Goal: Transaction & Acquisition: Purchase product/service

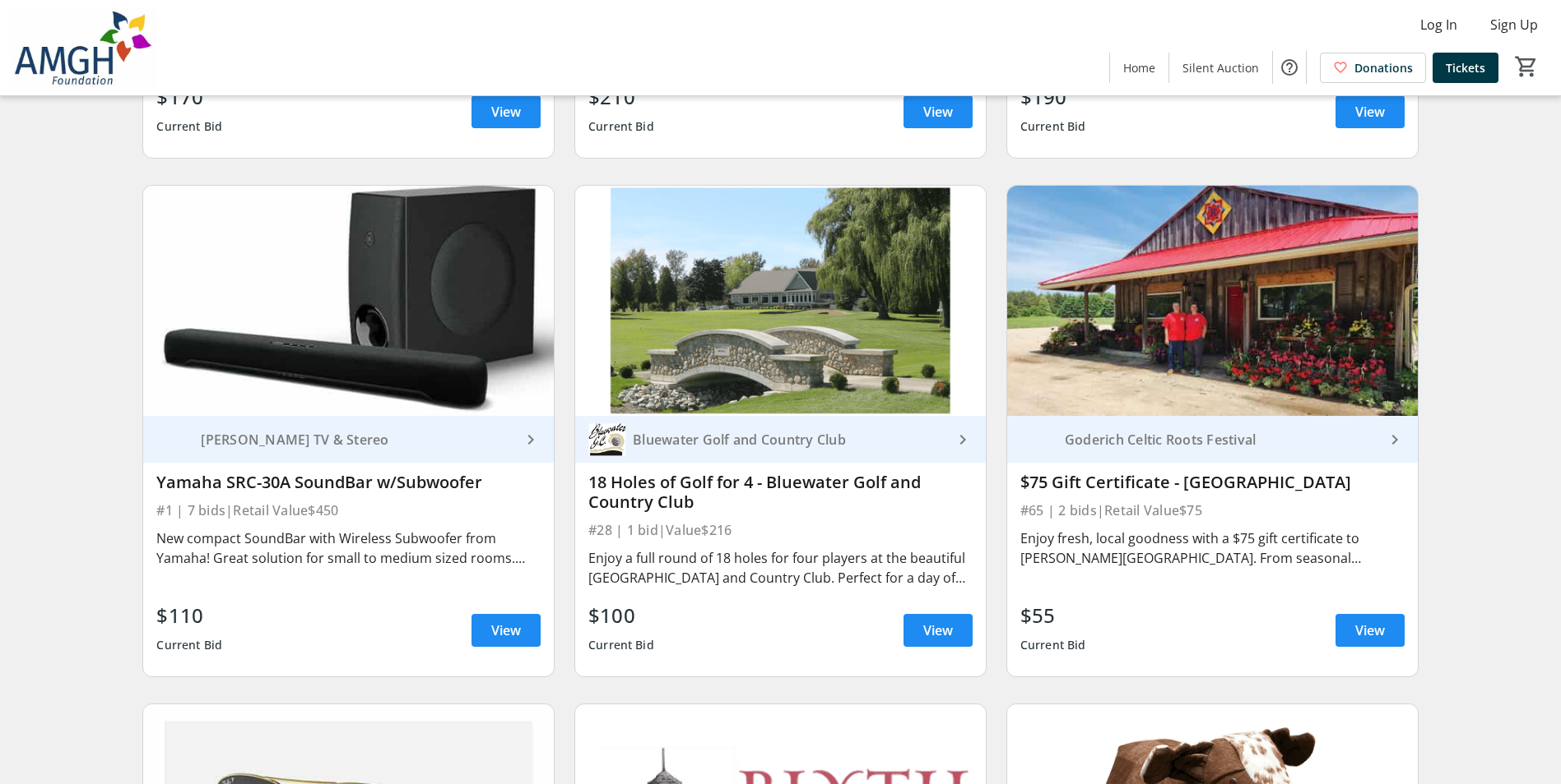
scroll to position [658, 0]
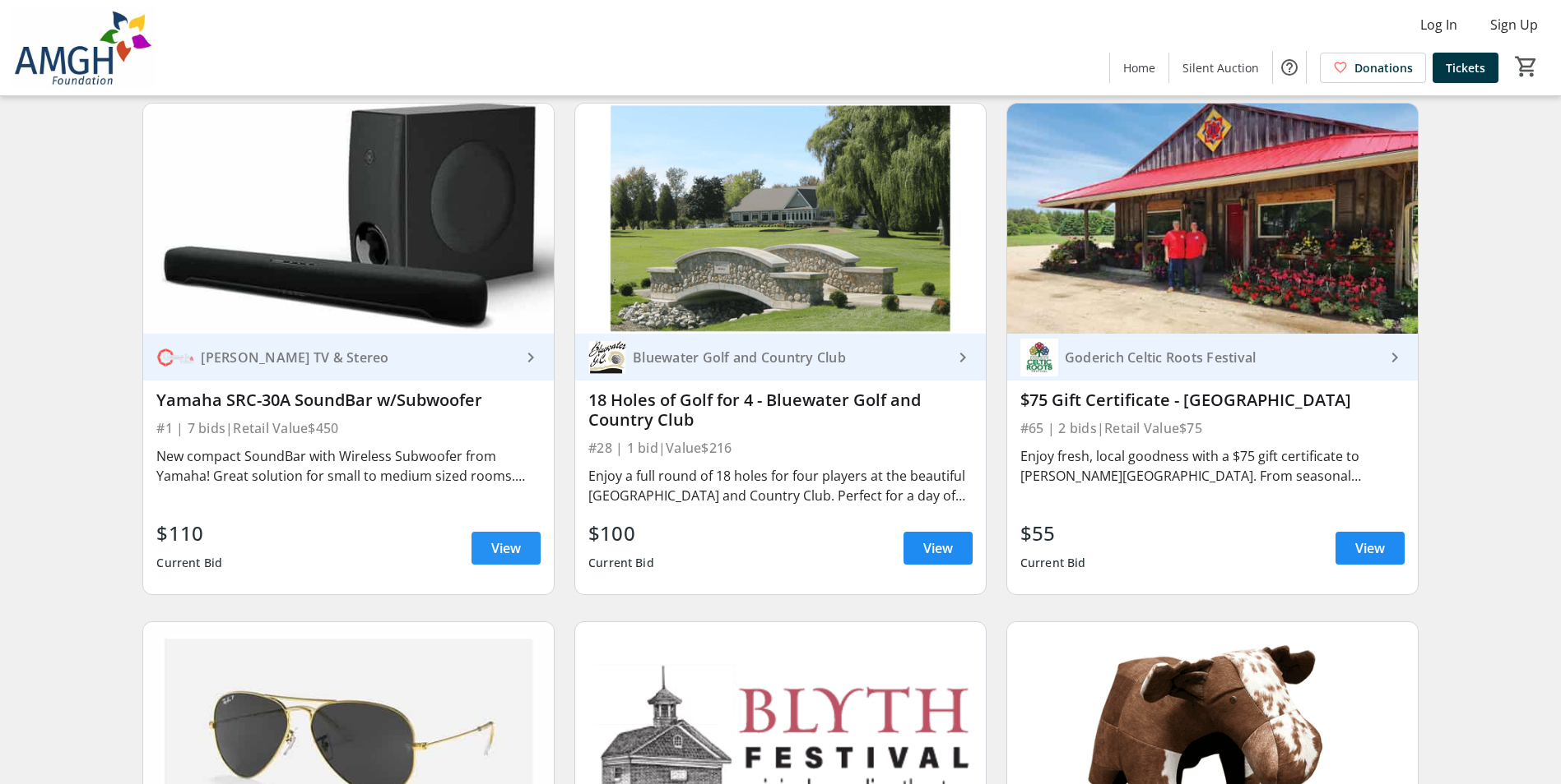
click at [502, 568] on span at bounding box center [506, 548] width 69 height 39
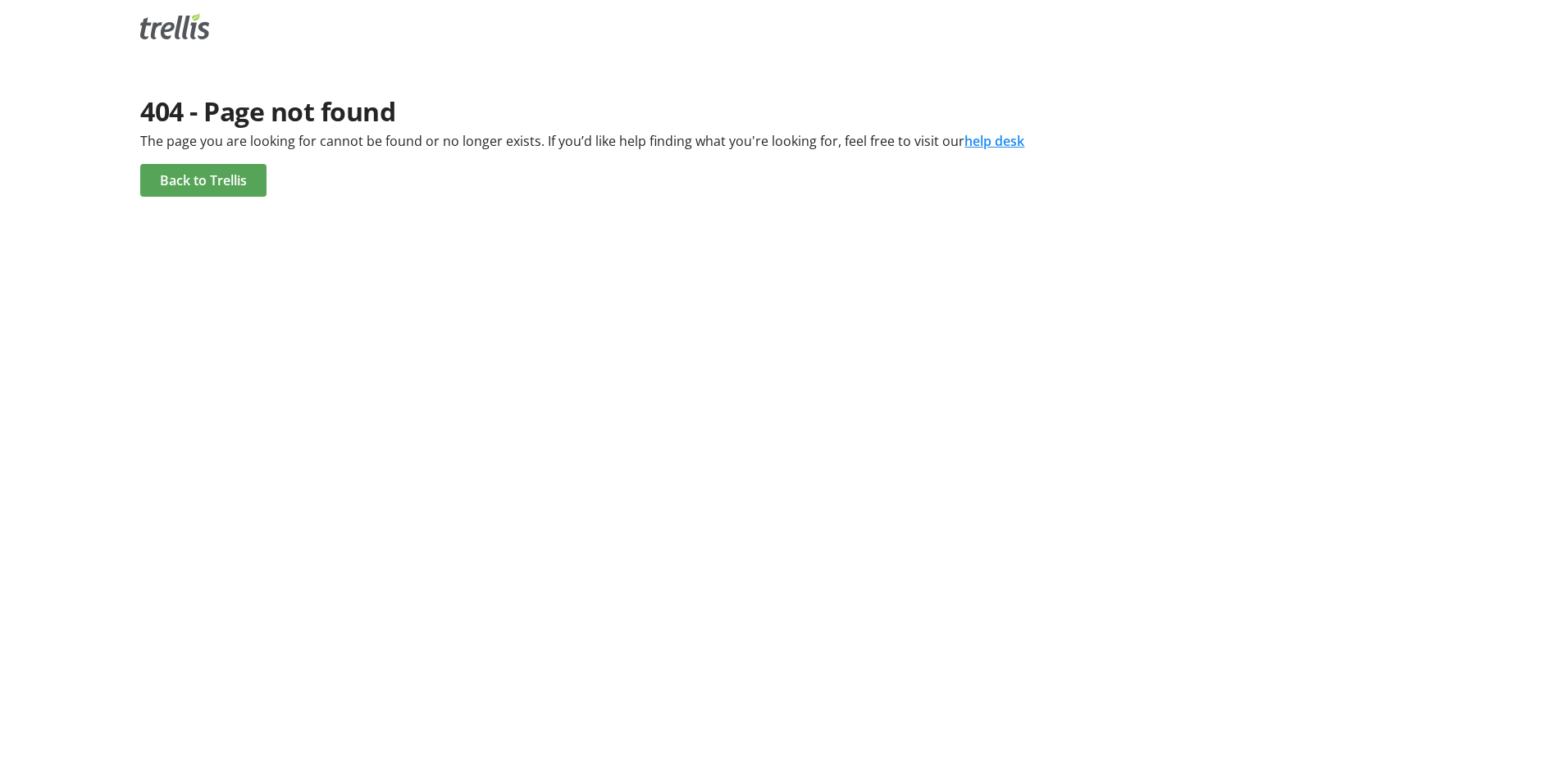
click at [208, 182] on span "Back to Trellis" at bounding box center [203, 180] width 87 height 20
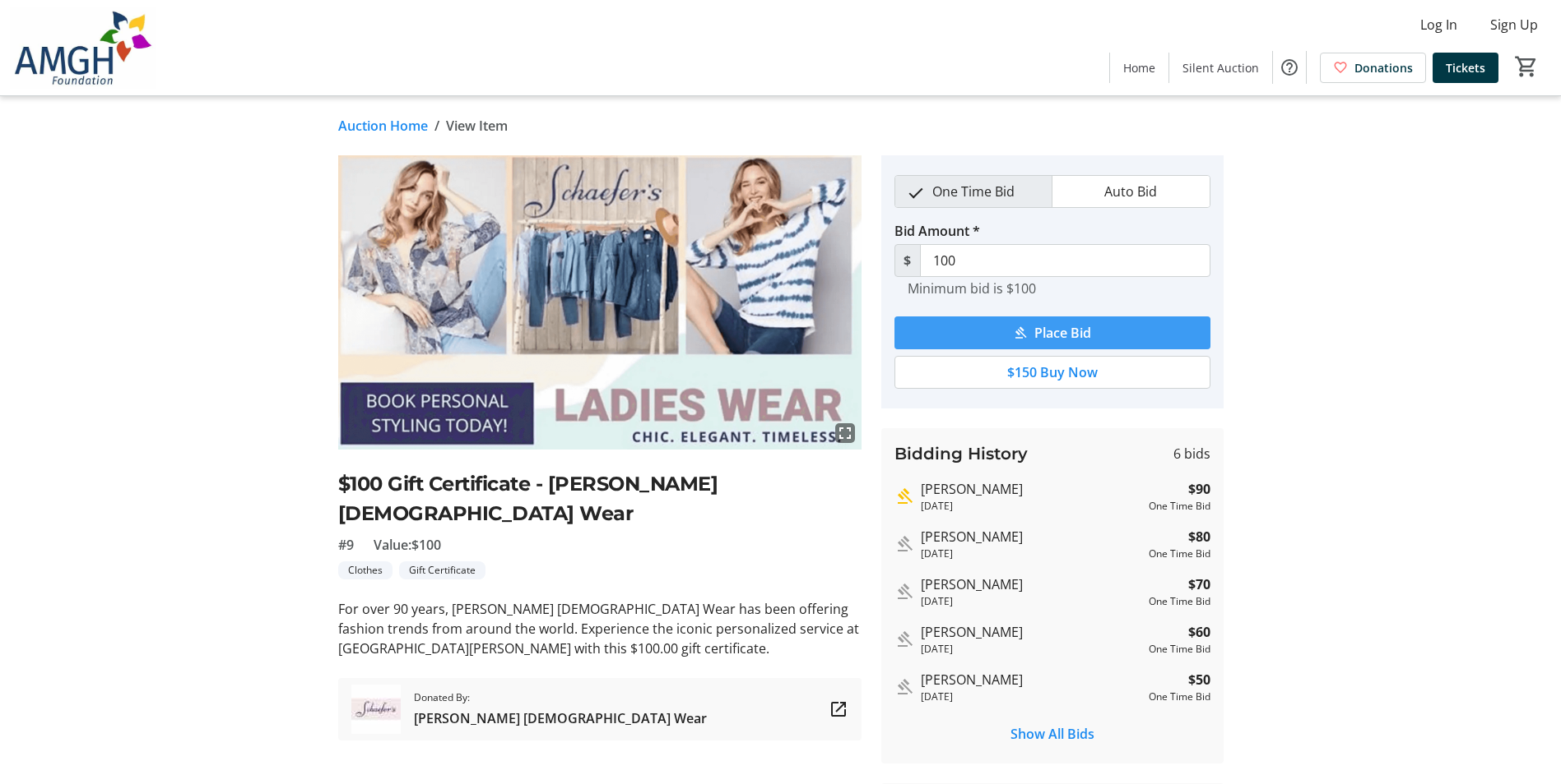
click at [1089, 332] on span "Place Bid" at bounding box center [1062, 333] width 57 height 20
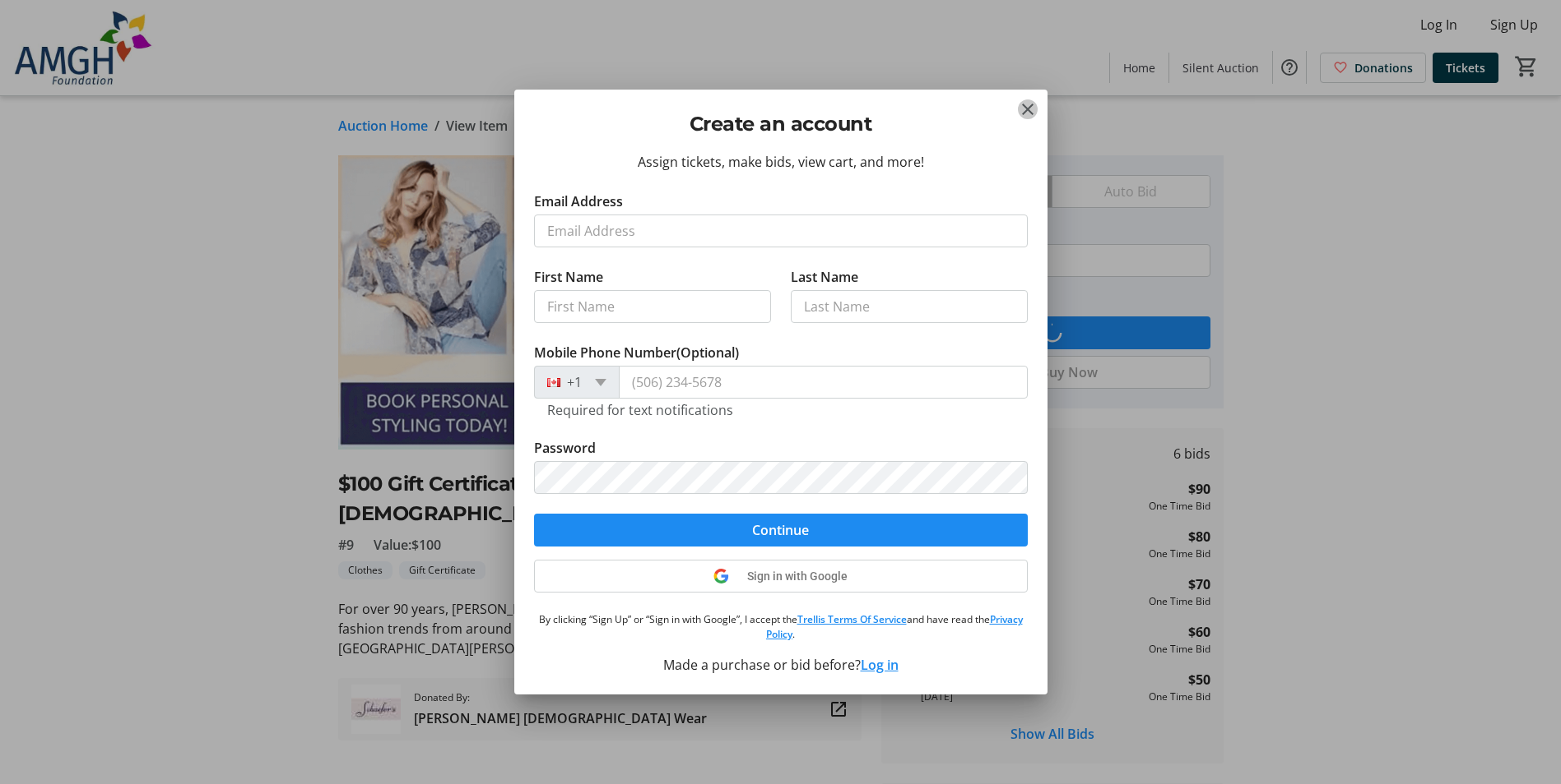
click at [1027, 109] on mat-icon "Close" at bounding box center [1028, 109] width 20 height 20
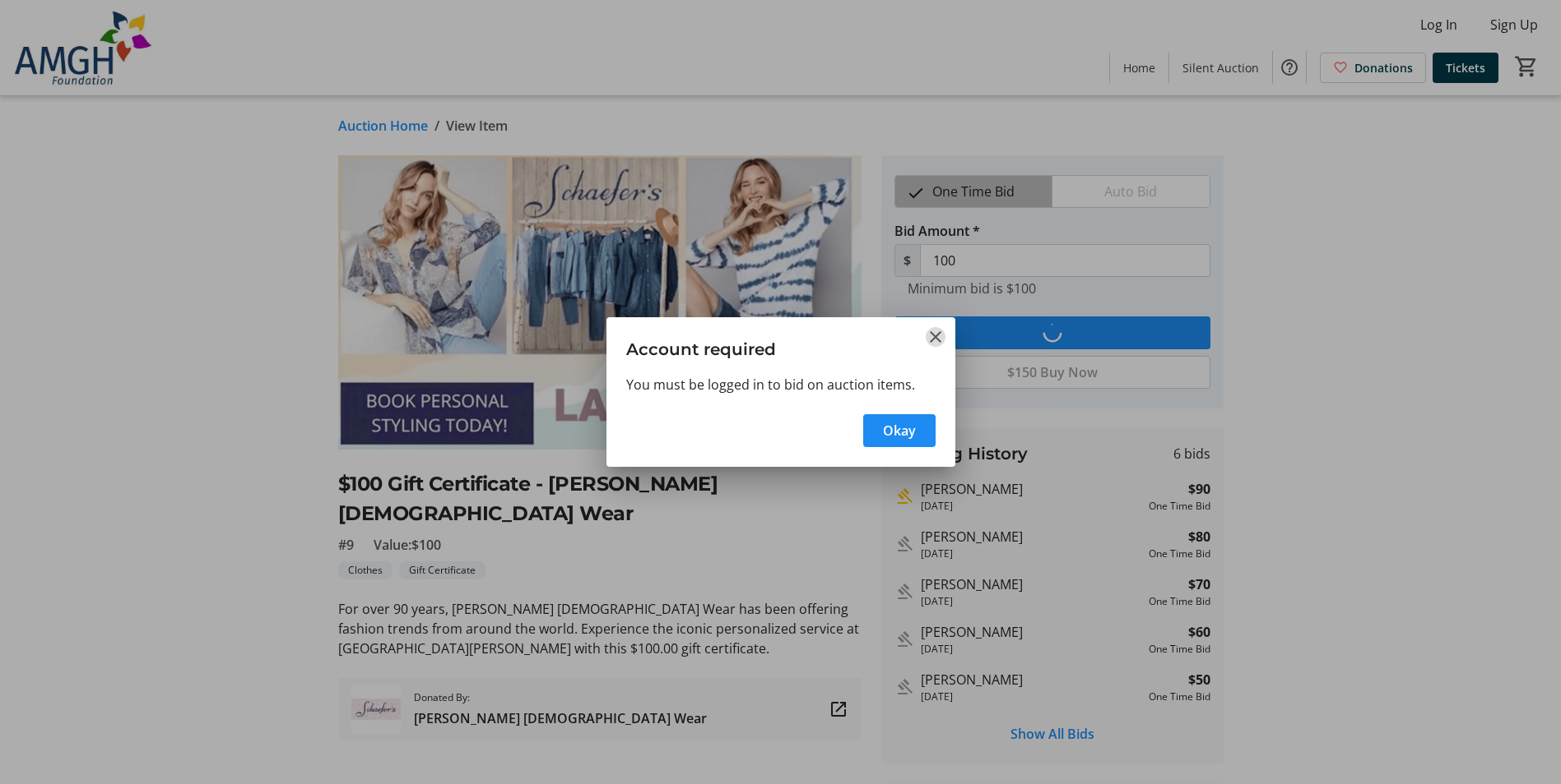
click at [932, 338] on mat-icon "Close" at bounding box center [935, 337] width 20 height 20
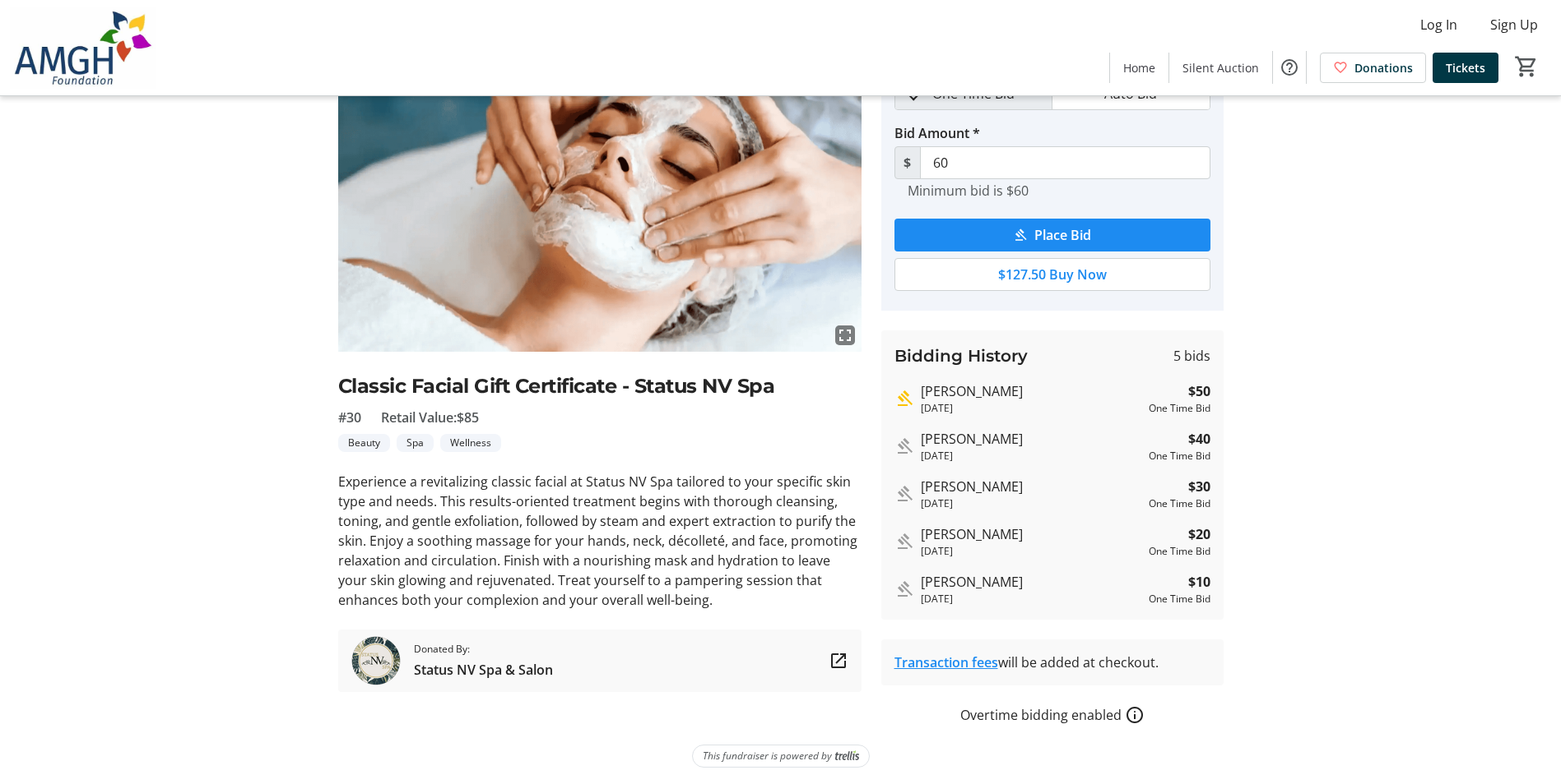
scroll to position [101, 0]
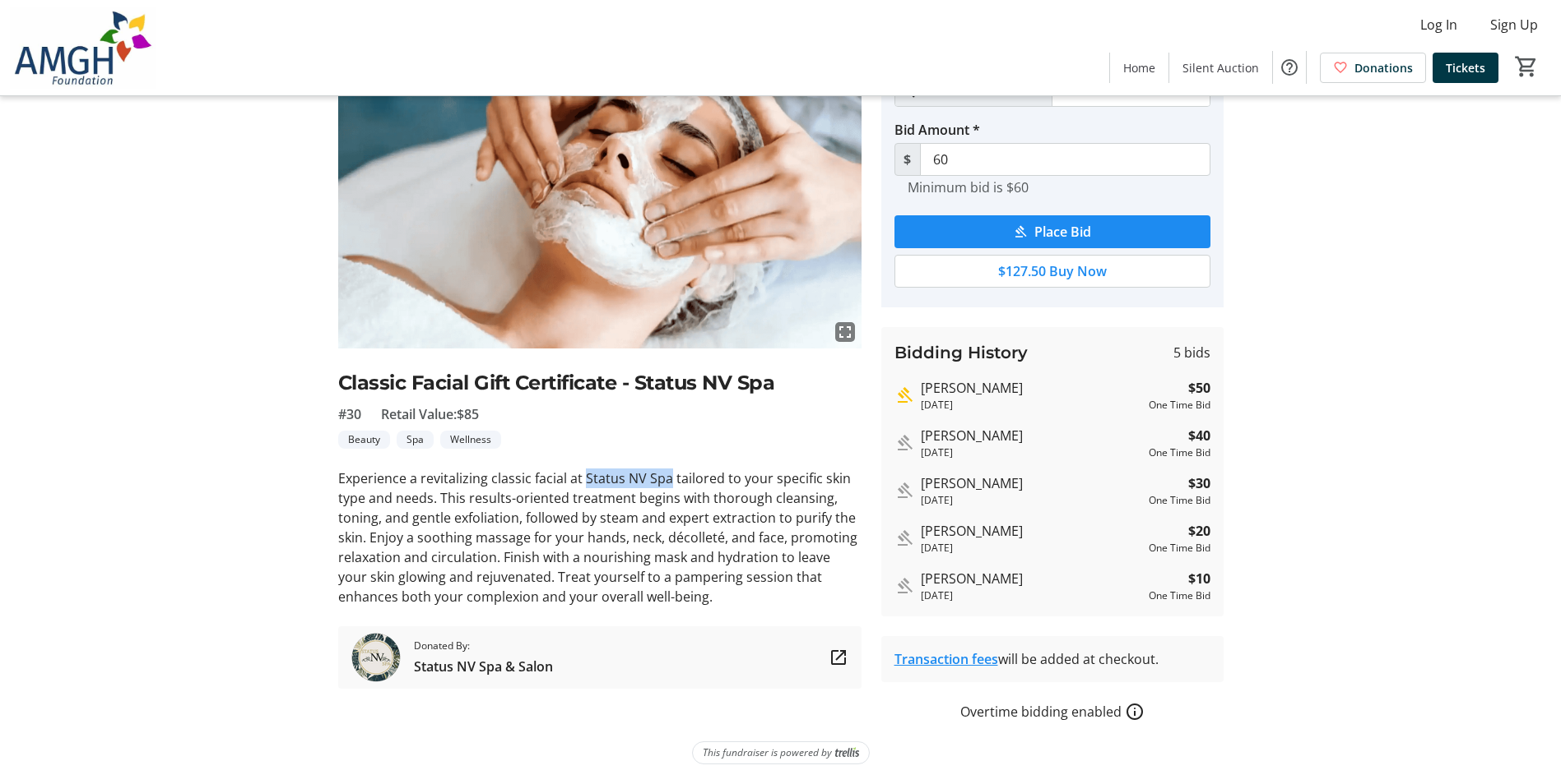
drag, startPoint x: 580, startPoint y: 481, endPoint x: 667, endPoint y: 478, distance: 87.1
click at [667, 478] on p "Experience a revitalizing classic facial at Status NV Spa tailored to your spec…" at bounding box center [600, 537] width 523 height 139
drag, startPoint x: 667, startPoint y: 478, endPoint x: 632, endPoint y: 477, distance: 35.0
copy p "Status NV Spa"
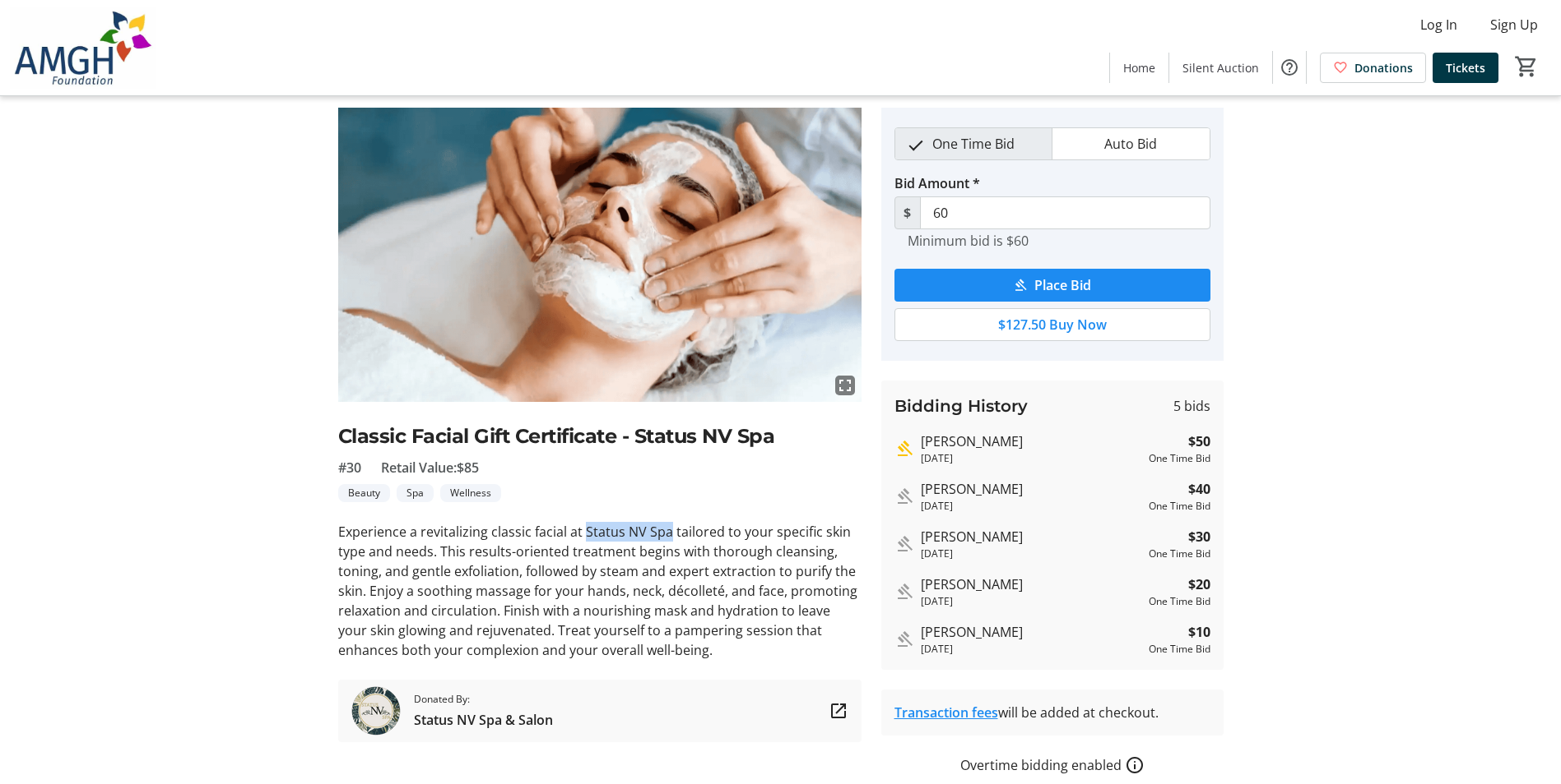
scroll to position [19, 0]
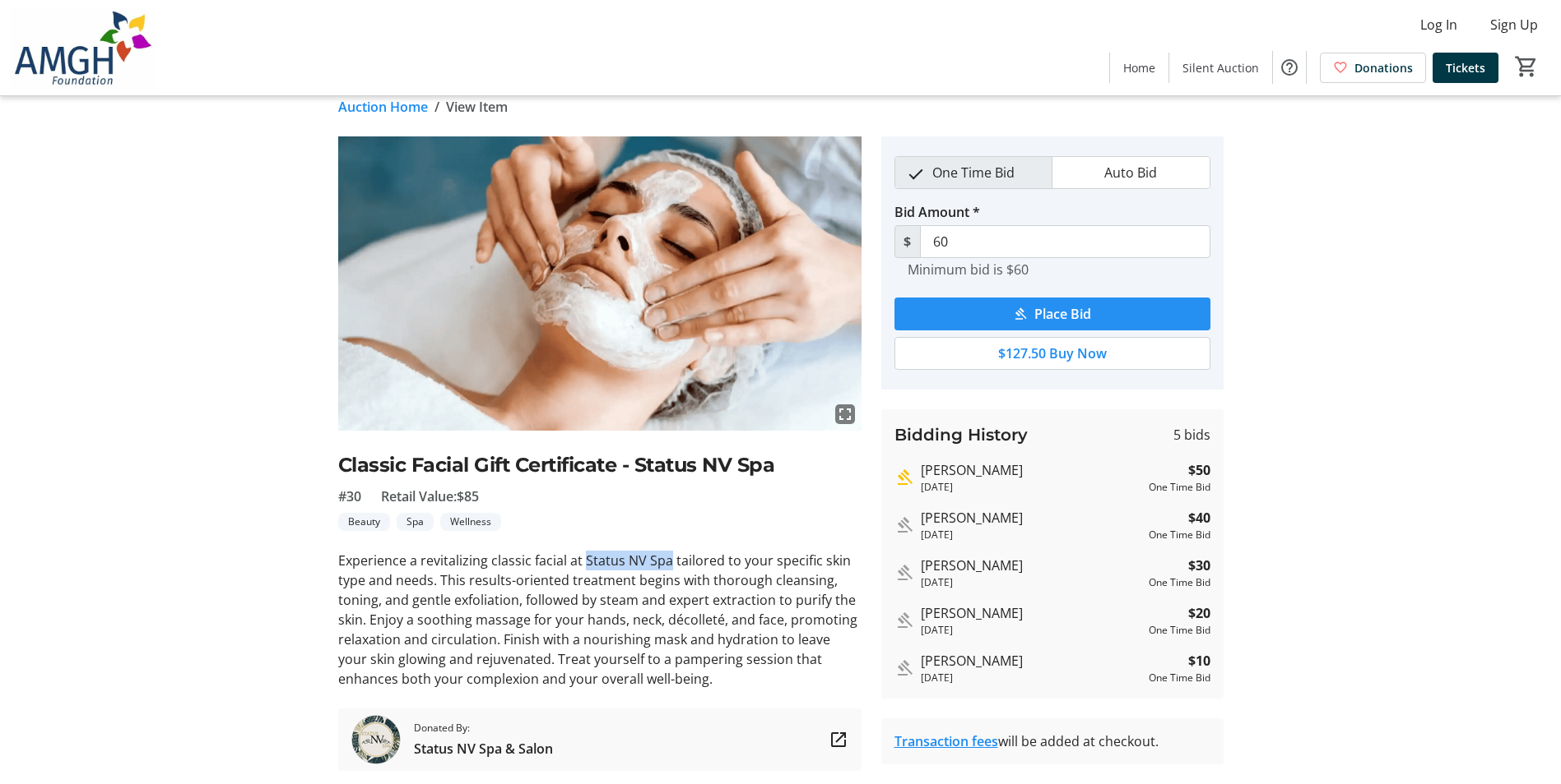
click at [1051, 310] on span "Place Bid" at bounding box center [1062, 314] width 57 height 20
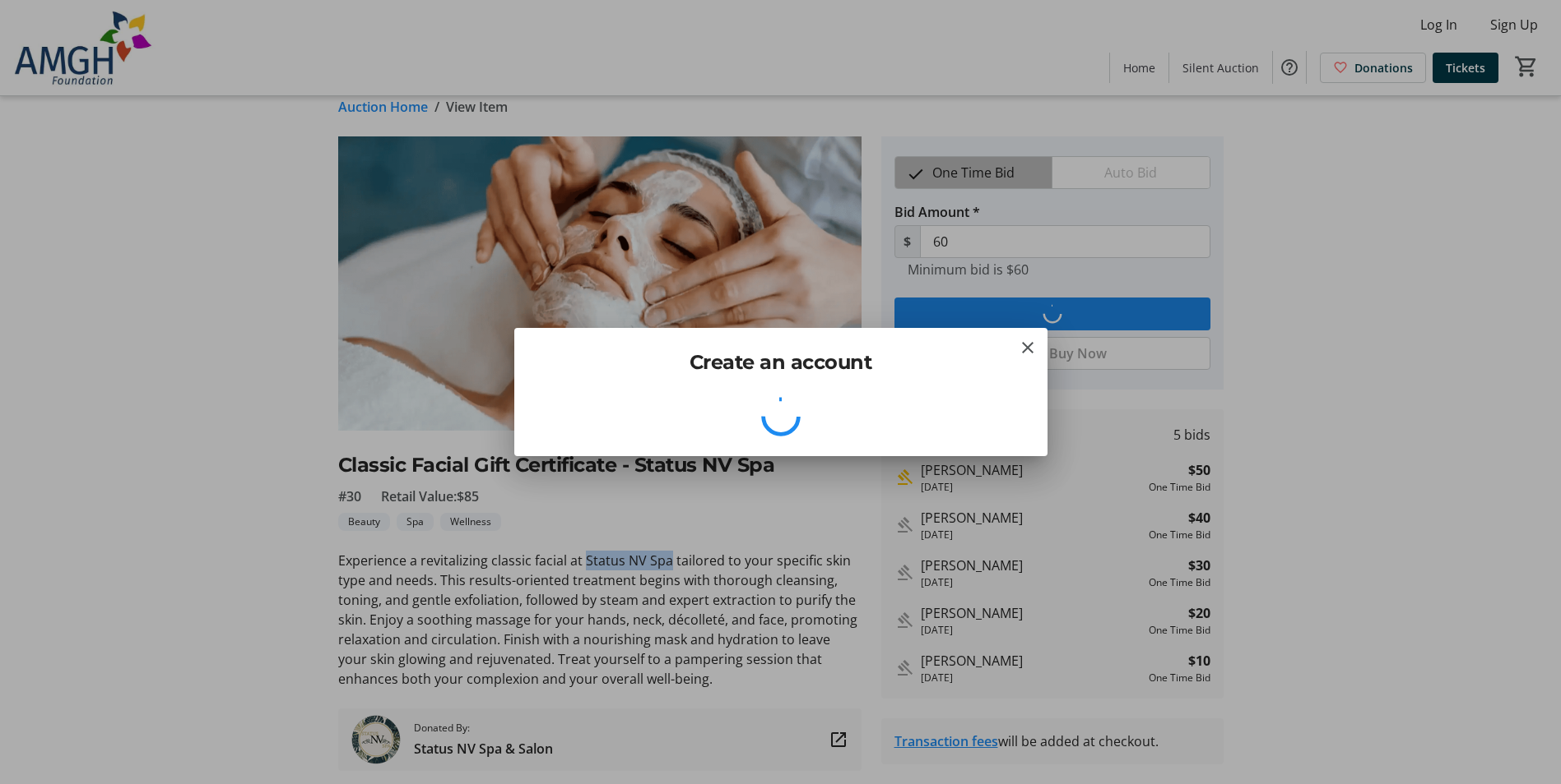
scroll to position [0, 0]
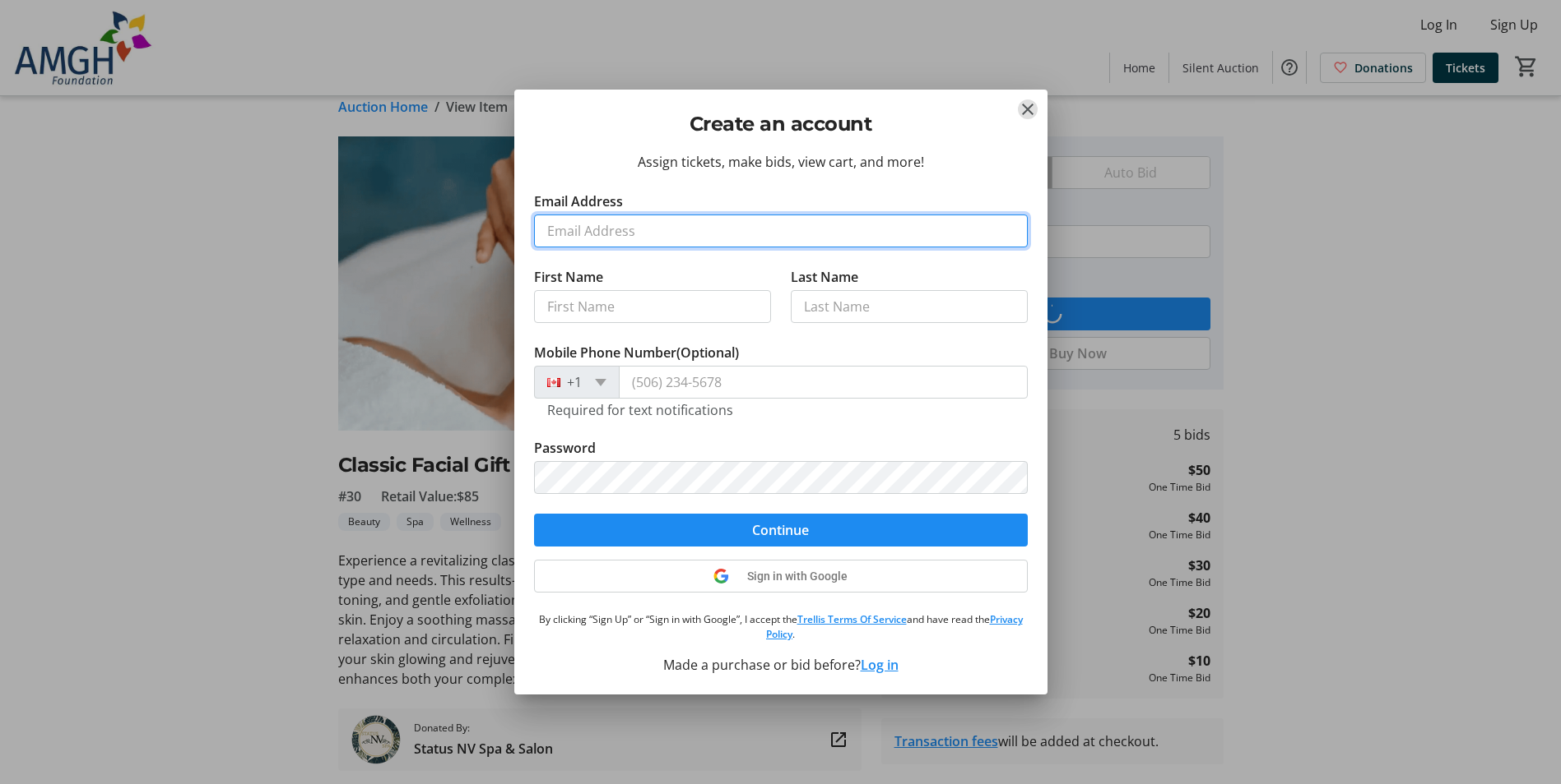
click at [611, 236] on input "Email Address" at bounding box center [781, 231] width 493 height 33
type input "[PERSON_NAME][EMAIL_ADDRESS][PERSON_NAME][DOMAIN_NAME]"
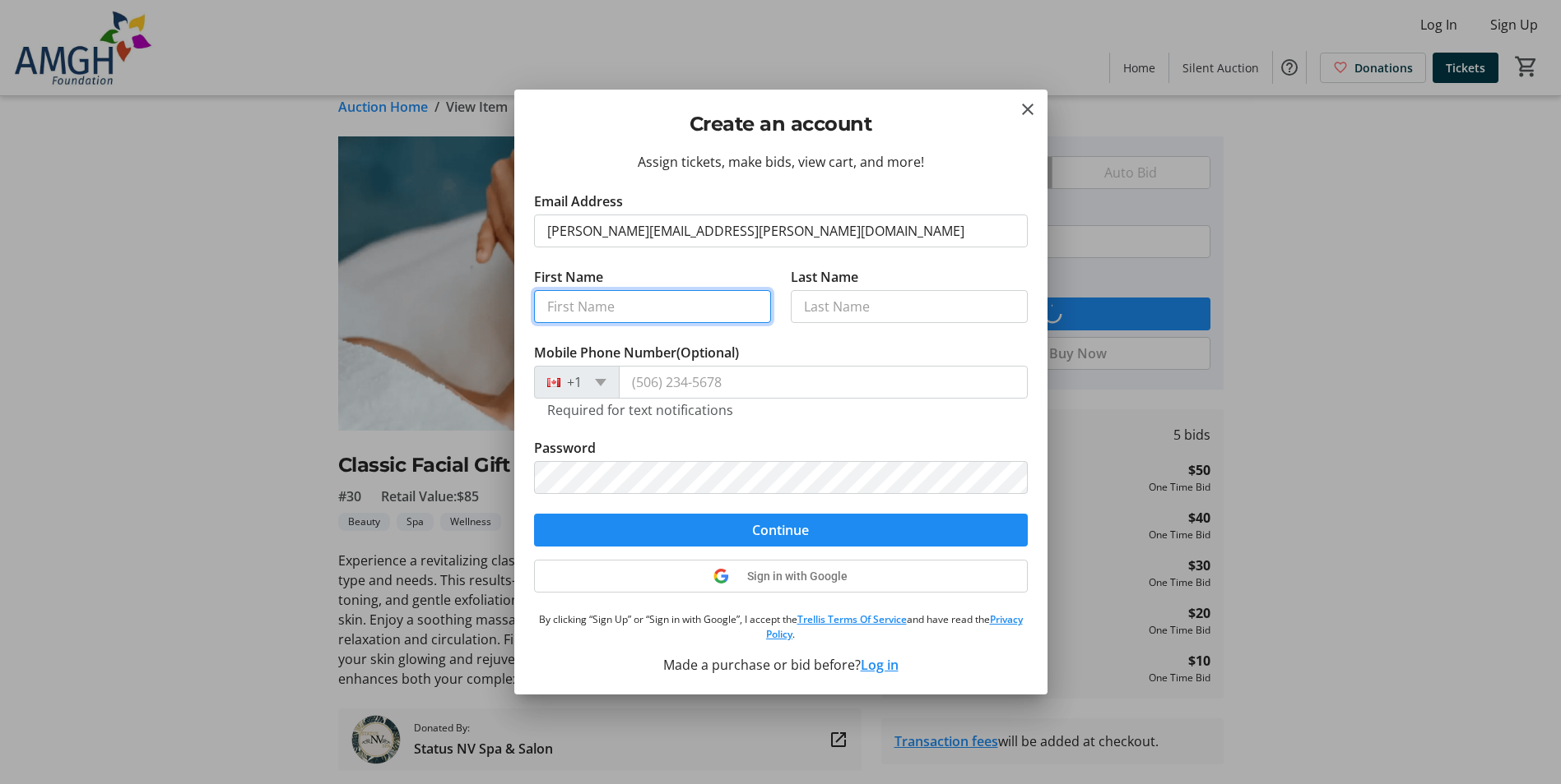
type input "[PERSON_NAME]"
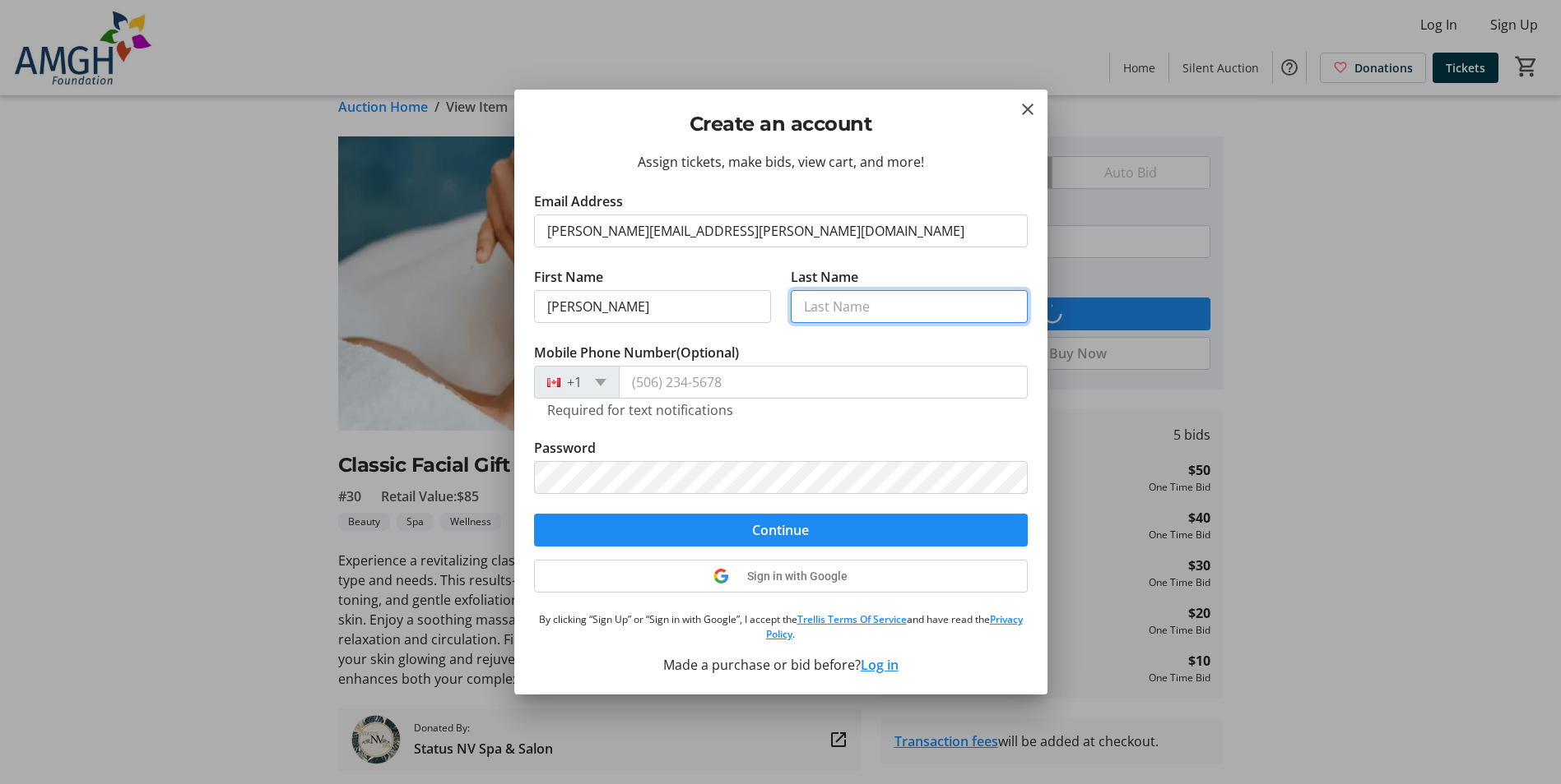
type input "[PERSON_NAME]"
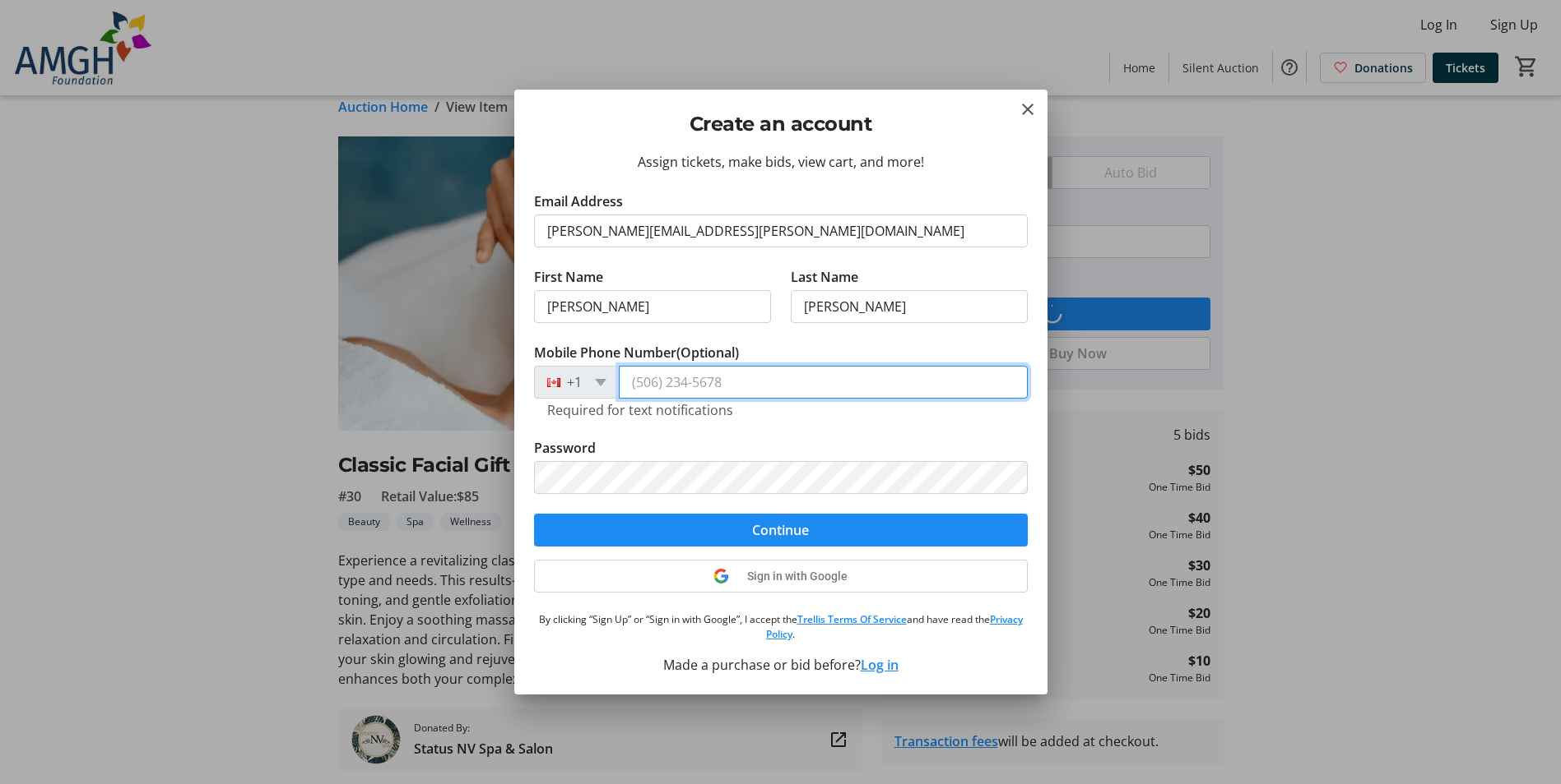
type input "[PHONE_NUMBER]"
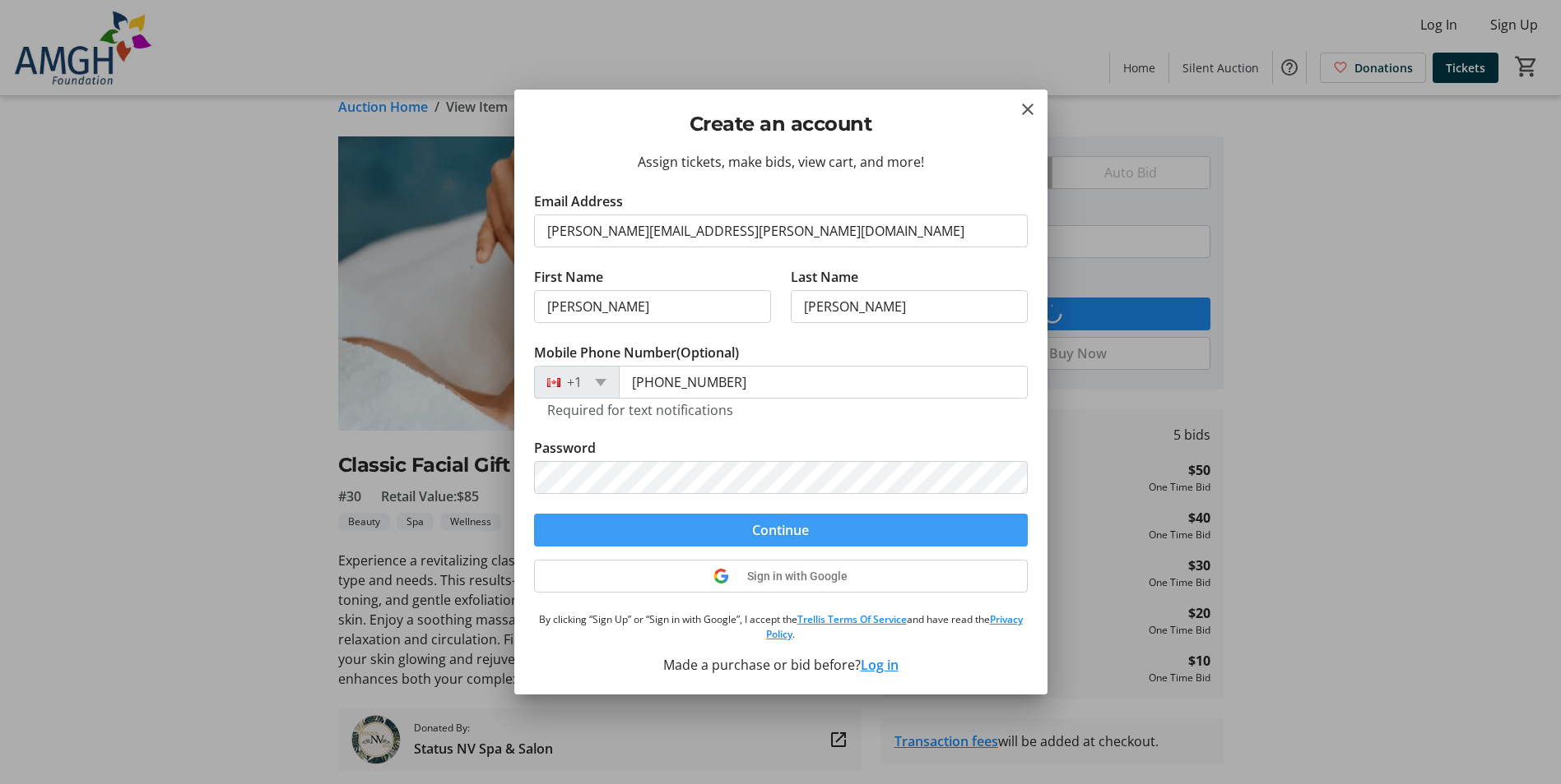
click at [788, 529] on span "Continue" at bounding box center [780, 530] width 57 height 20
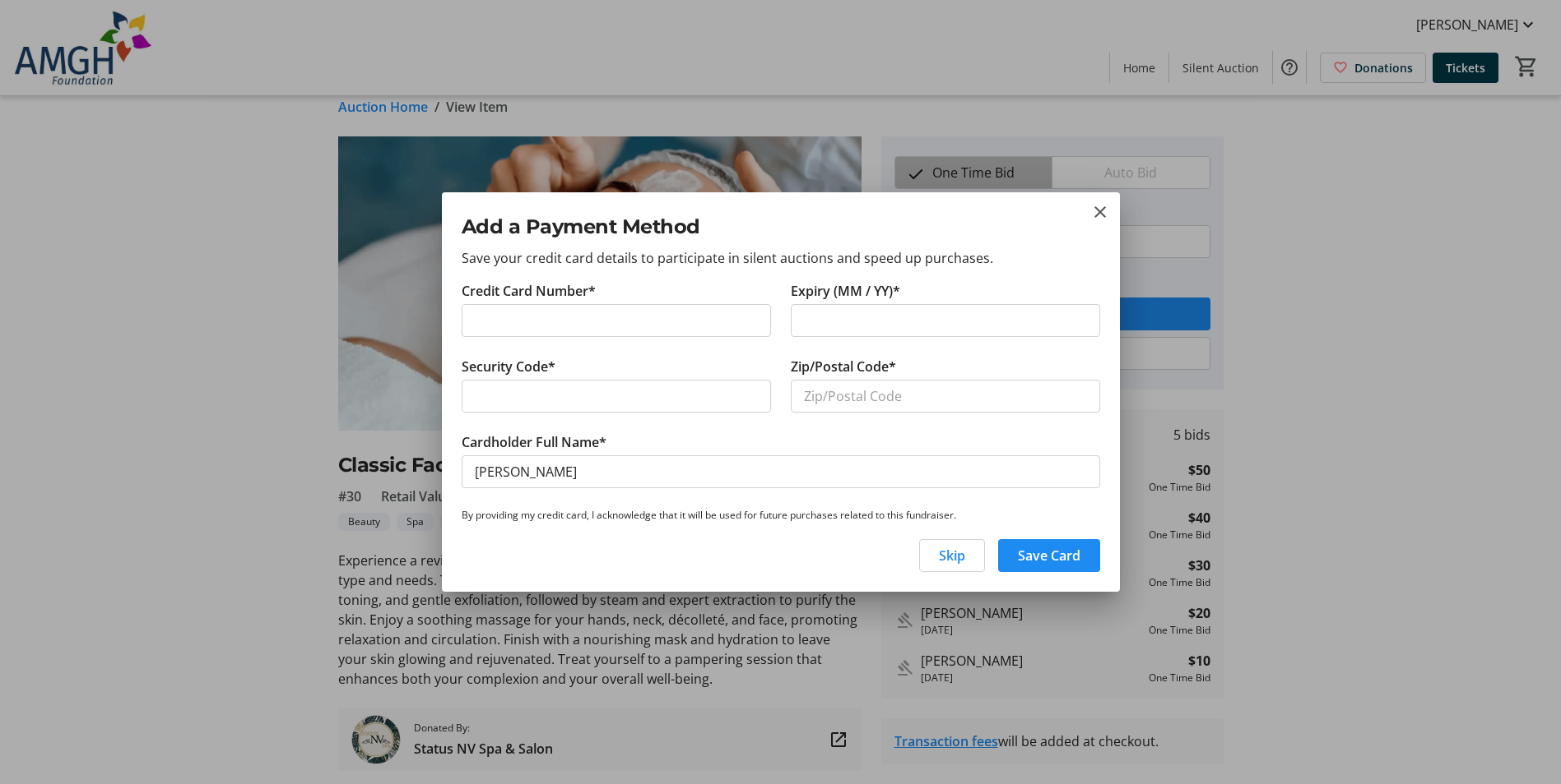
click at [625, 386] on div at bounding box center [616, 396] width 309 height 33
click at [932, 393] on input "Zip/Postal Code*" at bounding box center [945, 396] width 309 height 33
type input "N2Z2X3"
click at [950, 557] on span "Skip" at bounding box center [952, 556] width 26 height 20
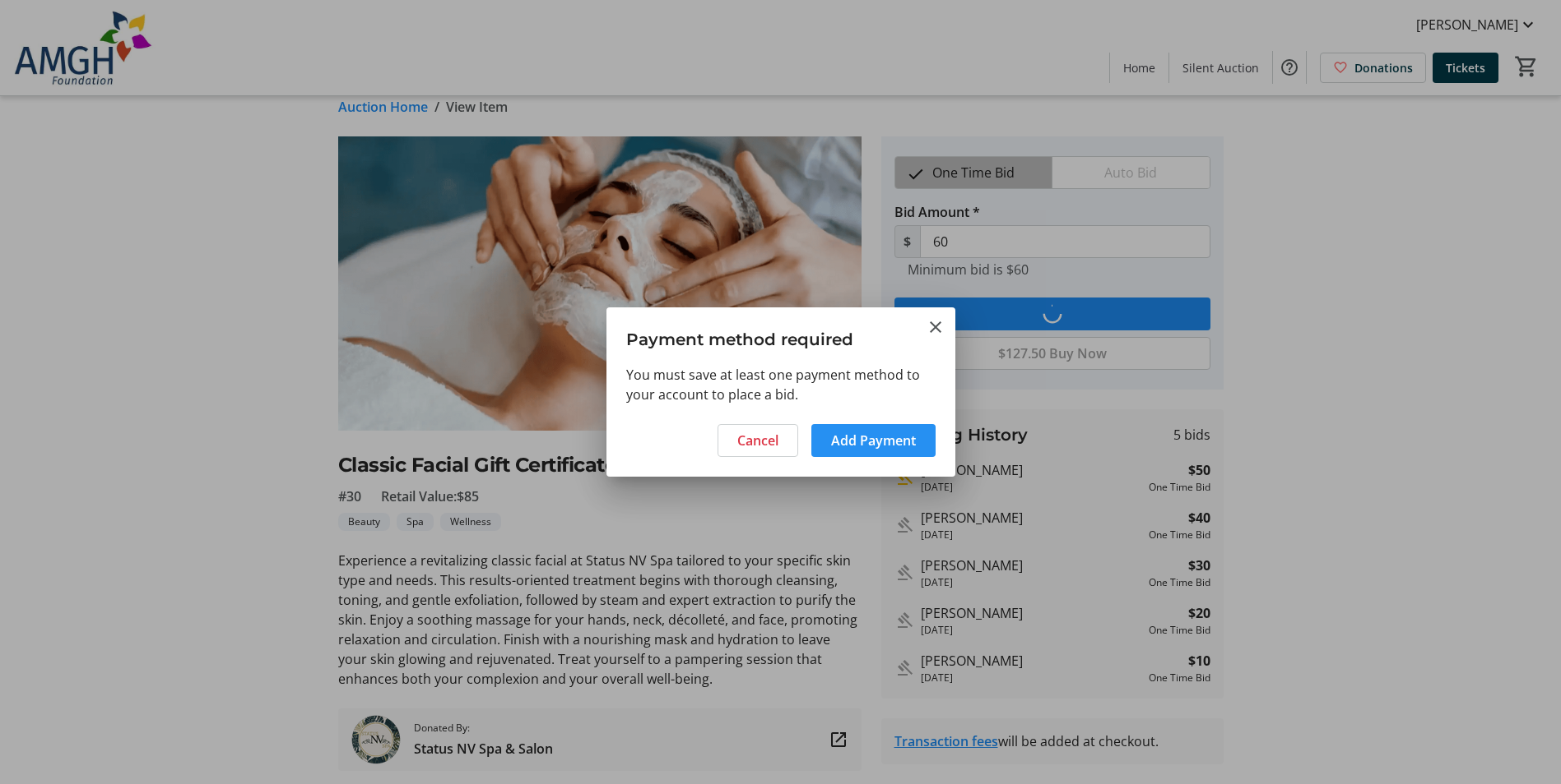
click at [893, 443] on span "Add Payment" at bounding box center [872, 441] width 85 height 20
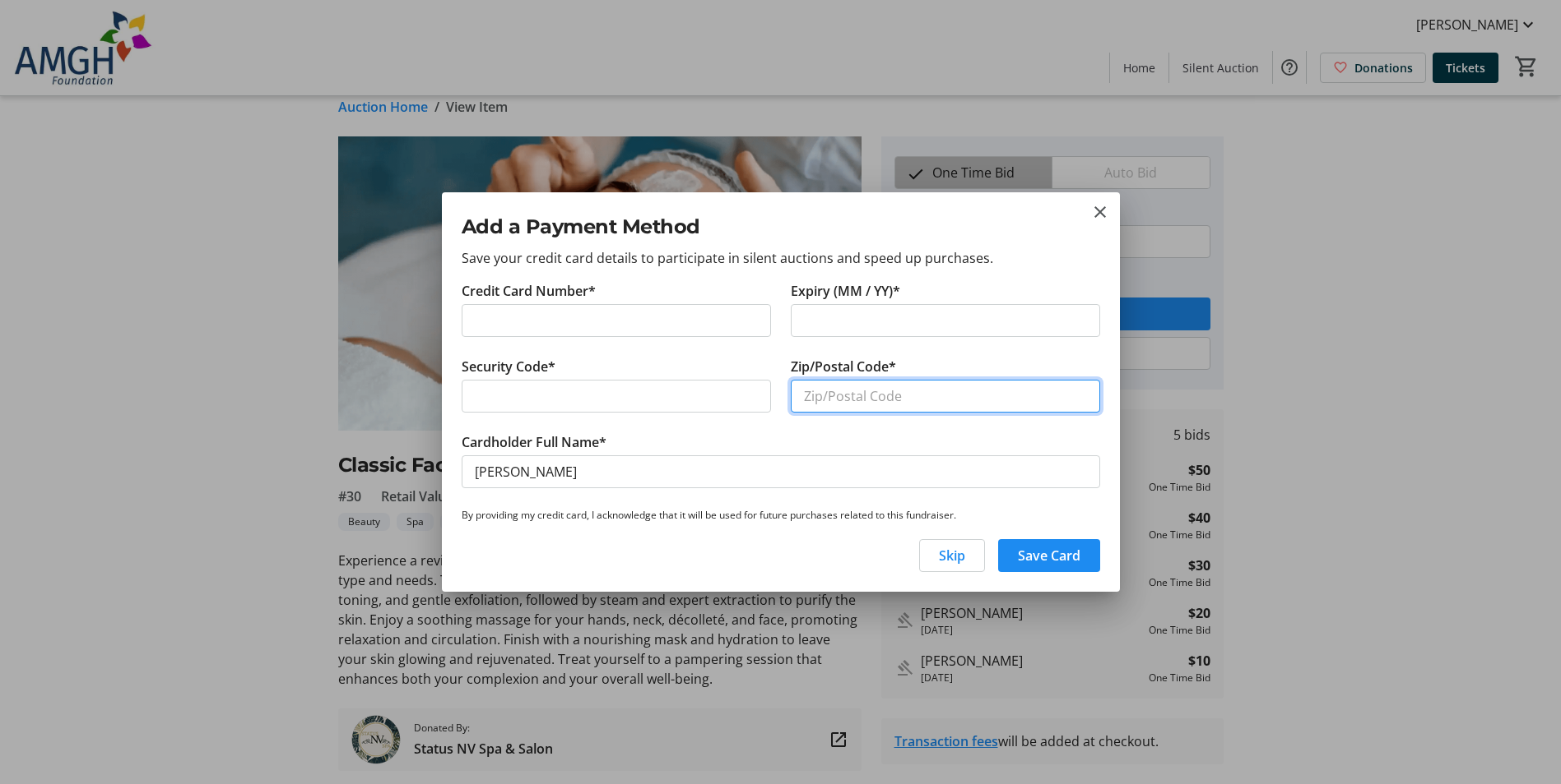
click at [824, 389] on input "Zip/Postal Code*" at bounding box center [945, 396] width 309 height 33
type input "N2Z2X3"
click at [1049, 553] on span "Save Card" at bounding box center [1049, 556] width 63 height 20
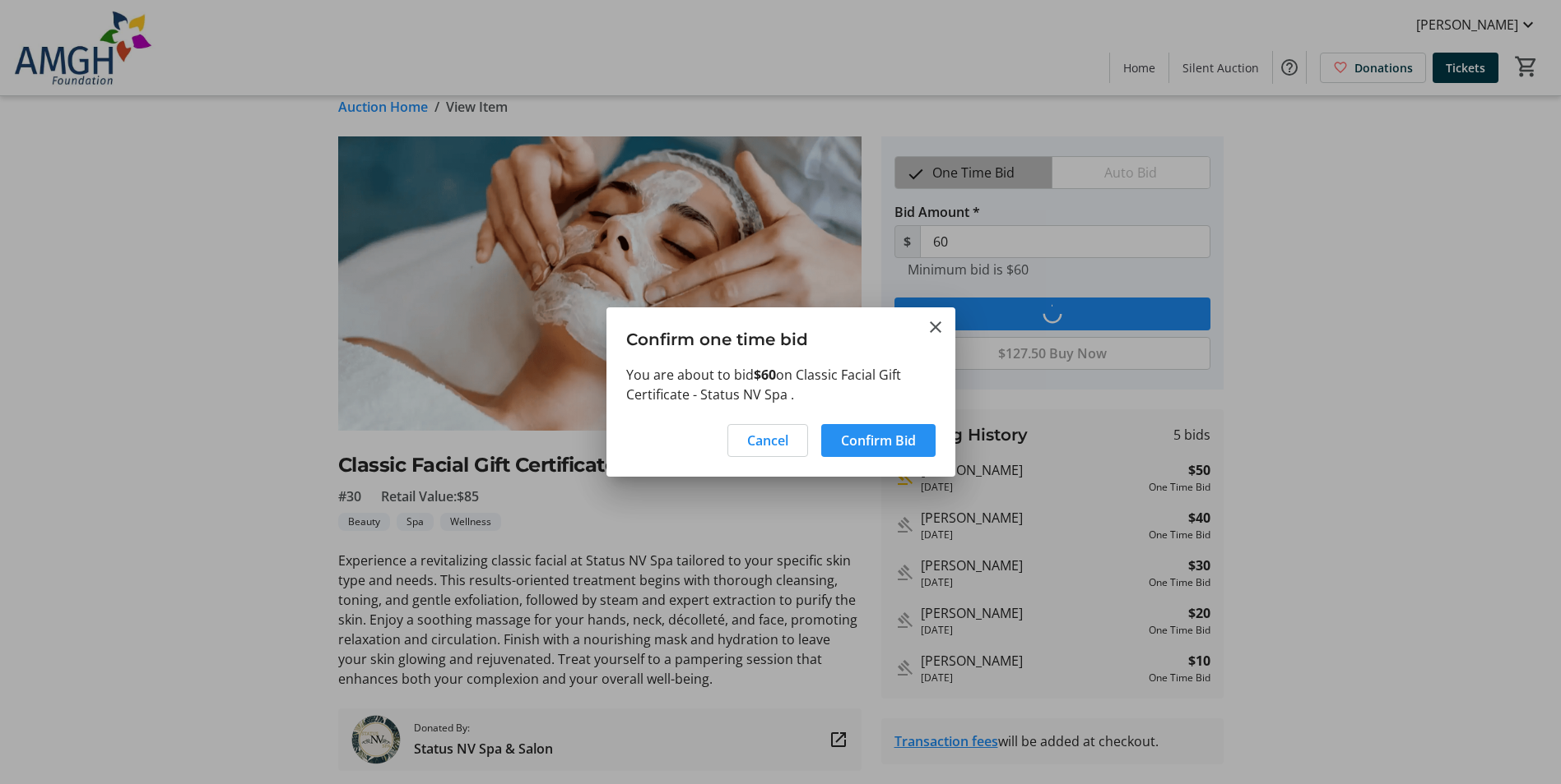
click at [865, 441] on span "Confirm Bid" at bounding box center [879, 441] width 75 height 20
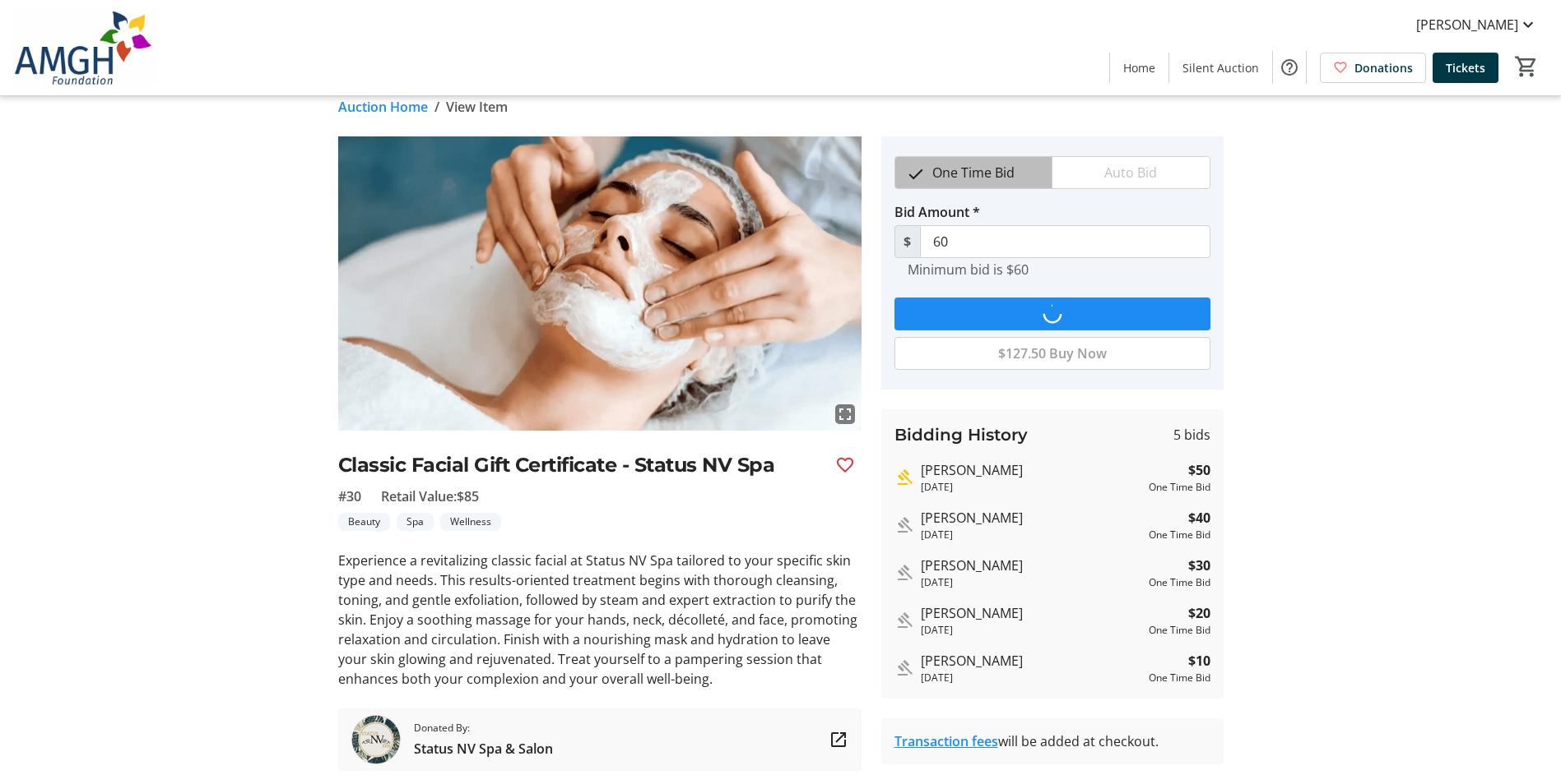
scroll to position [19, 0]
type input "70"
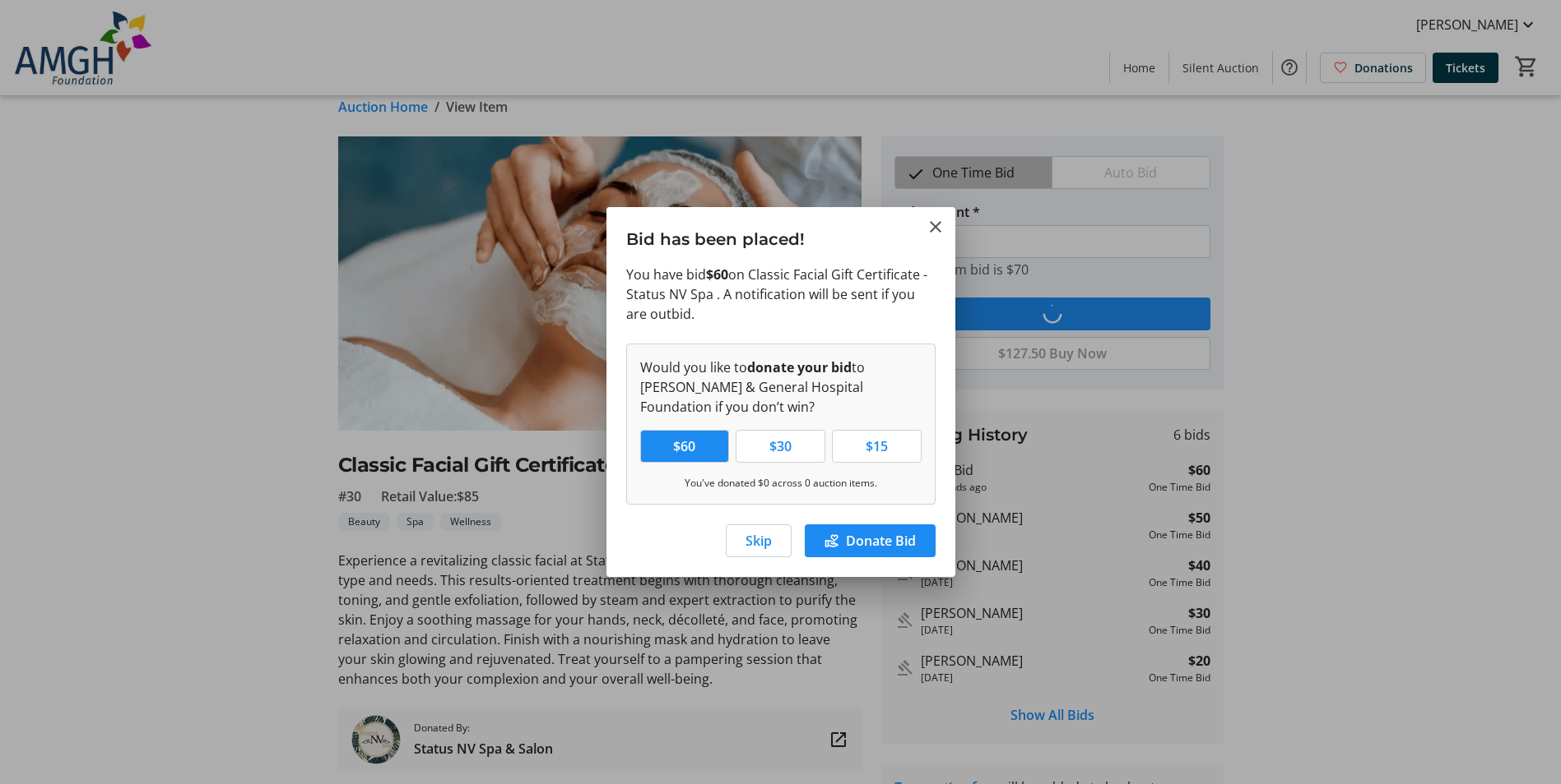
scroll to position [0, 0]
click at [755, 543] on span "Skip" at bounding box center [758, 541] width 26 height 20
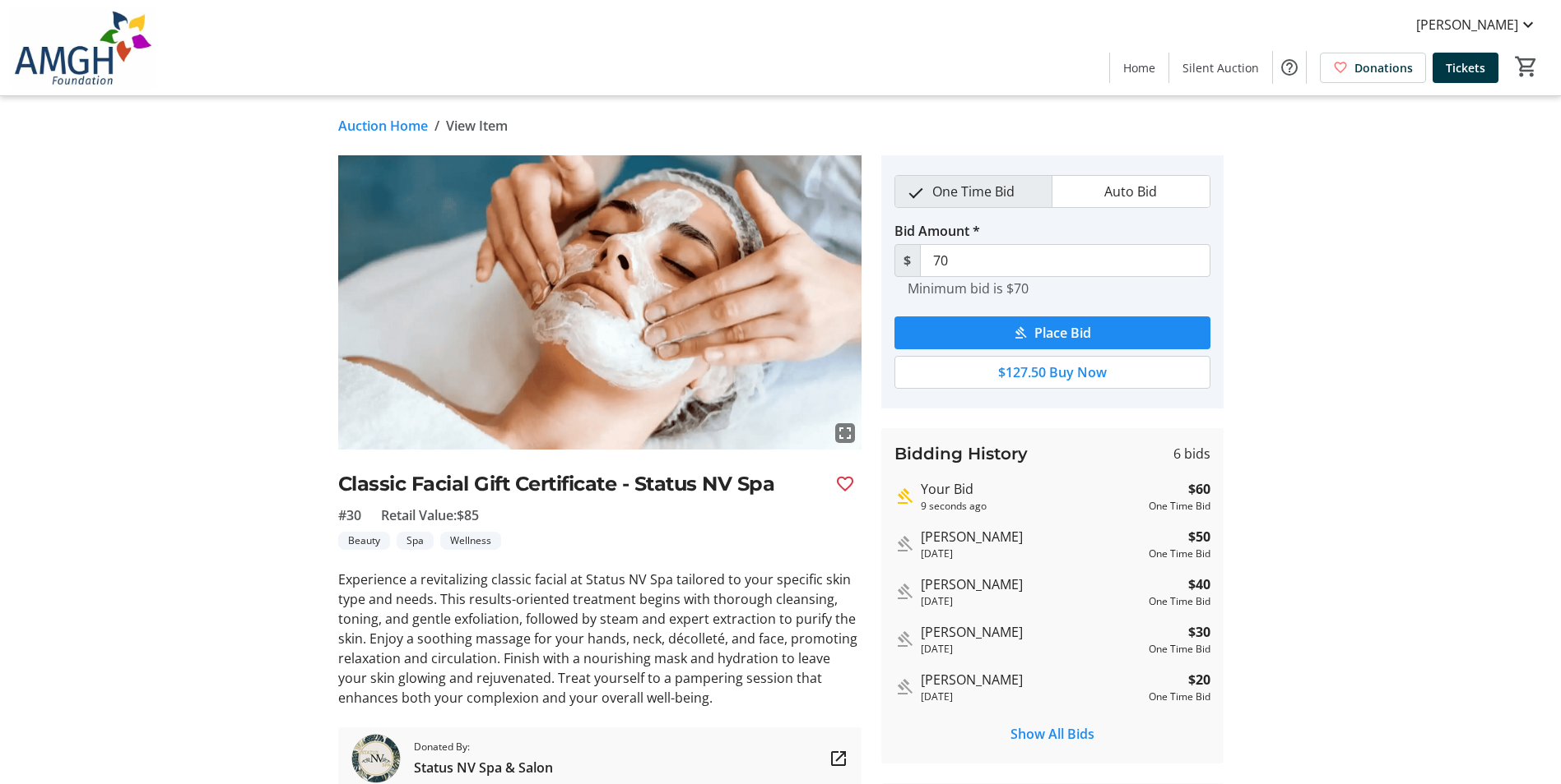
scroll to position [19, 0]
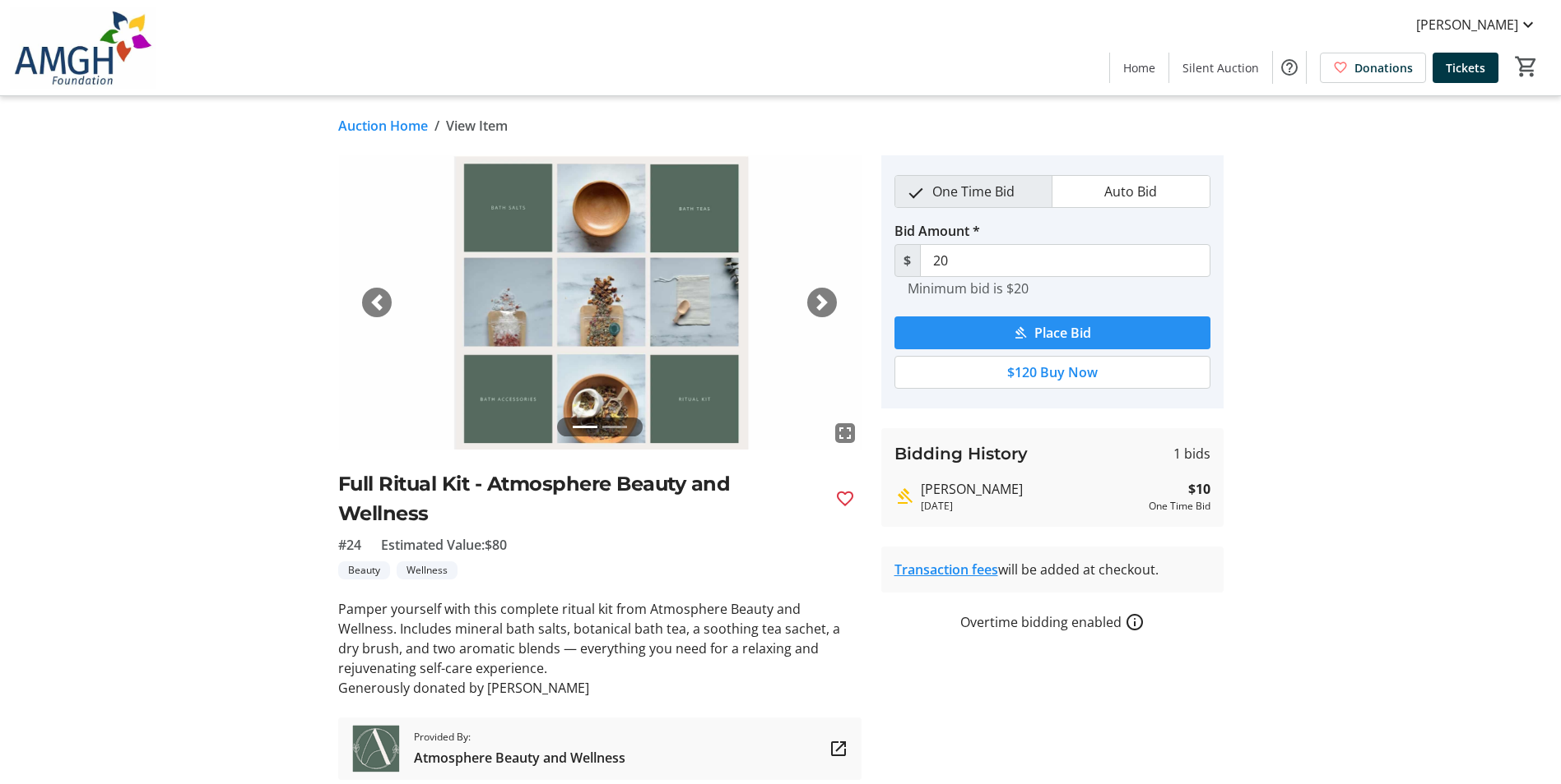
click at [1076, 326] on span "Place Bid" at bounding box center [1062, 333] width 57 height 20
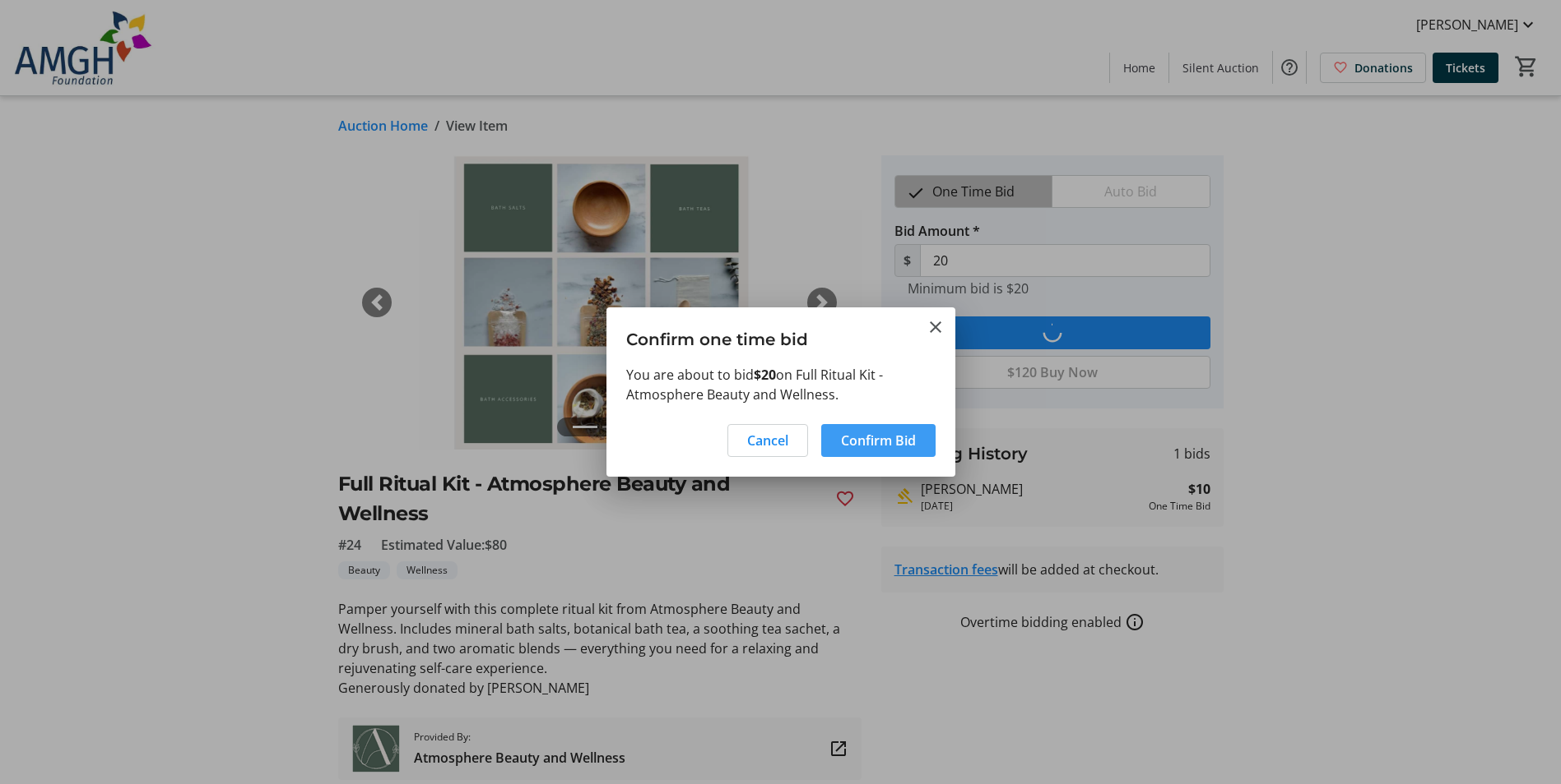
click at [872, 443] on span "Confirm Bid" at bounding box center [879, 441] width 75 height 20
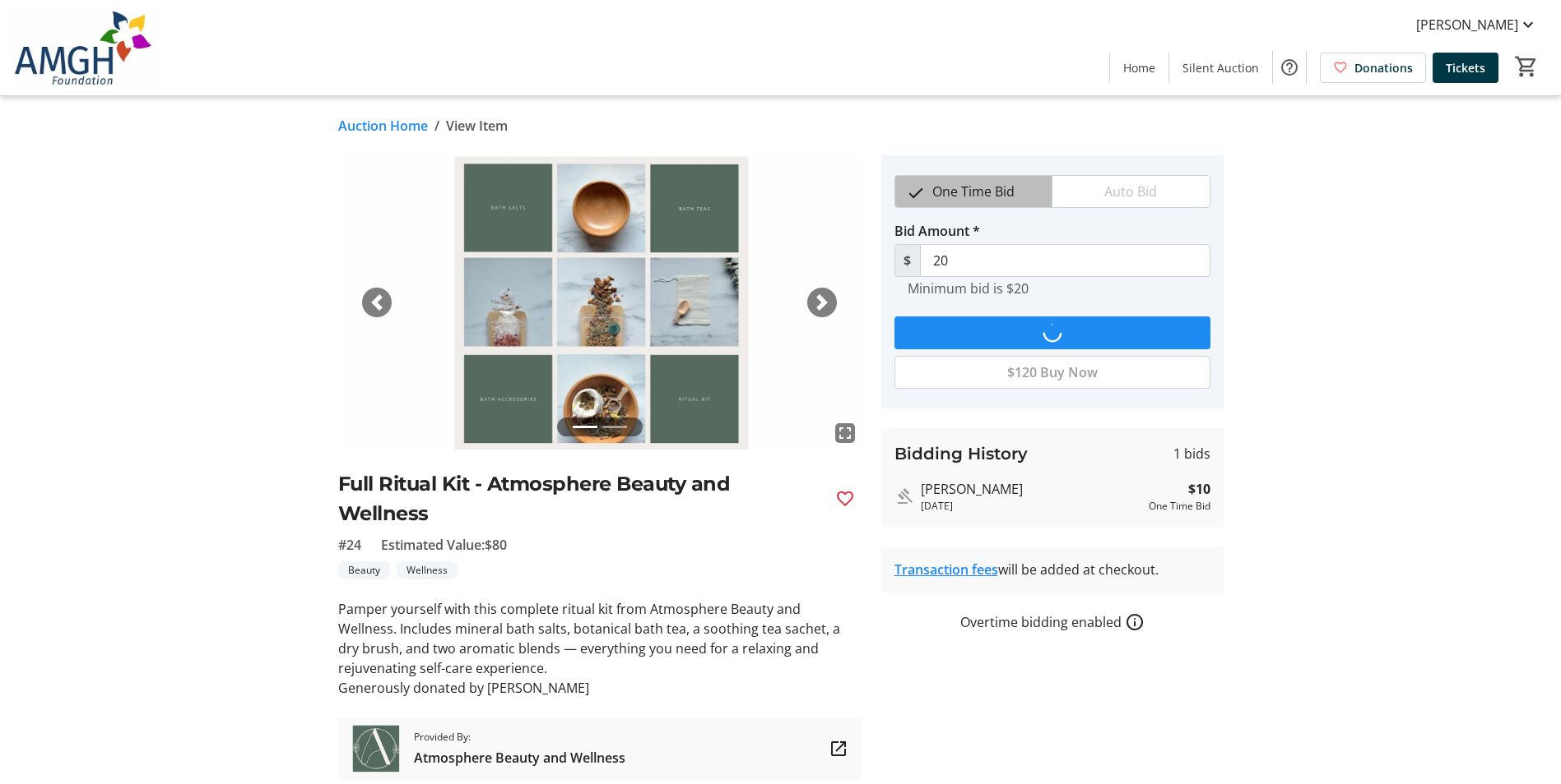
type input "30"
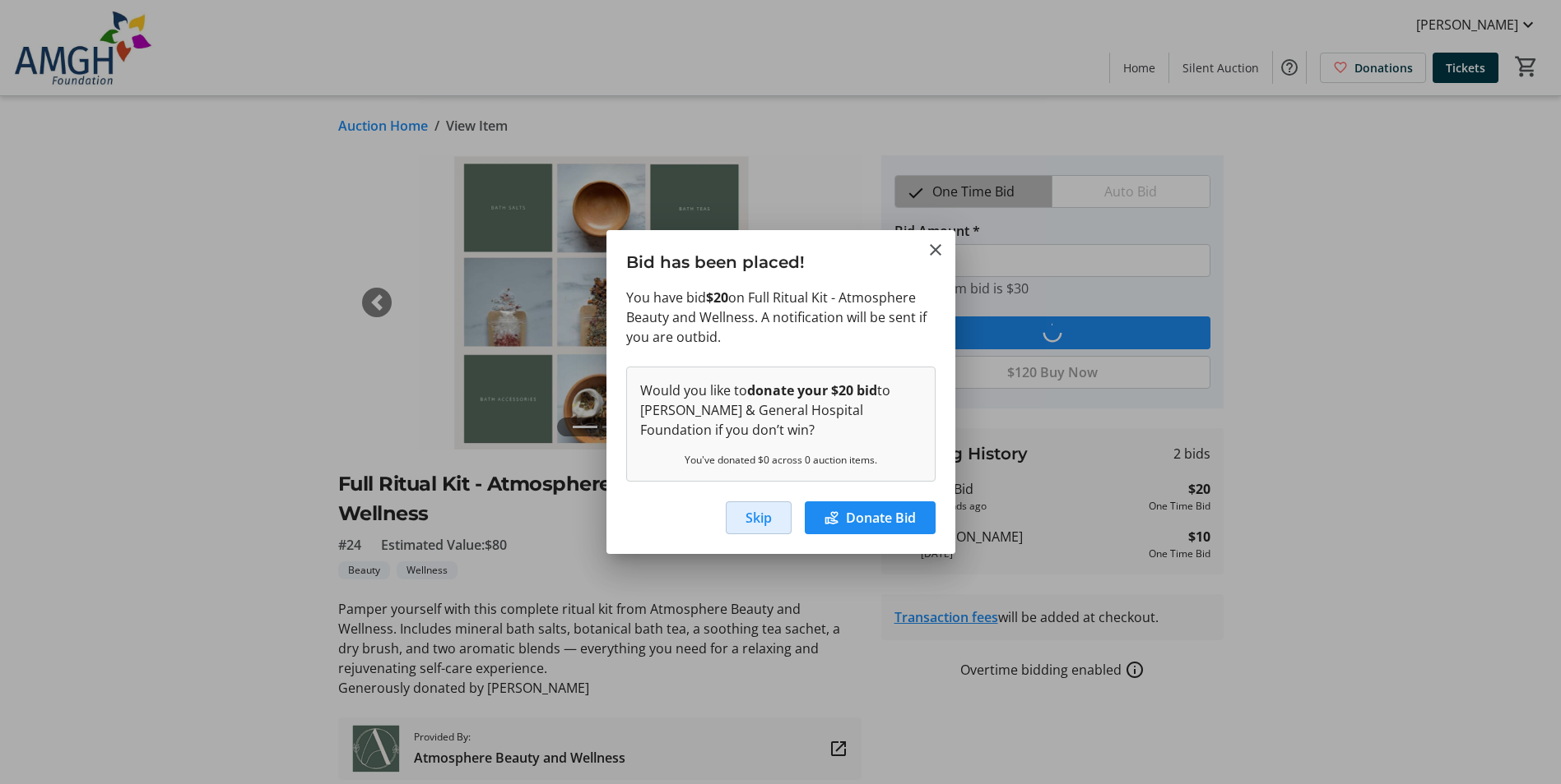
click at [744, 531] on span "button" at bounding box center [758, 517] width 64 height 39
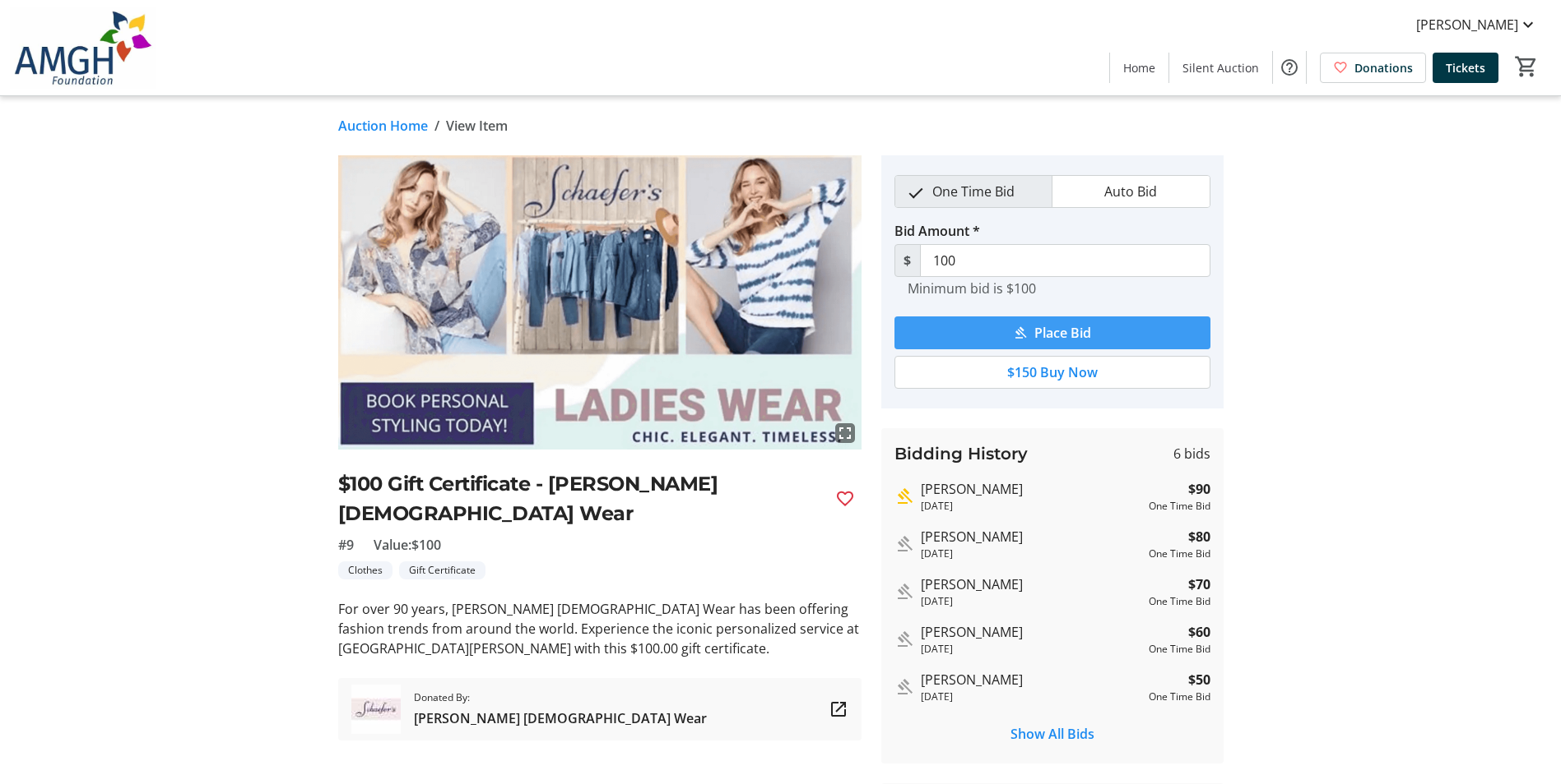
click at [1068, 330] on span "Place Bid" at bounding box center [1062, 333] width 57 height 20
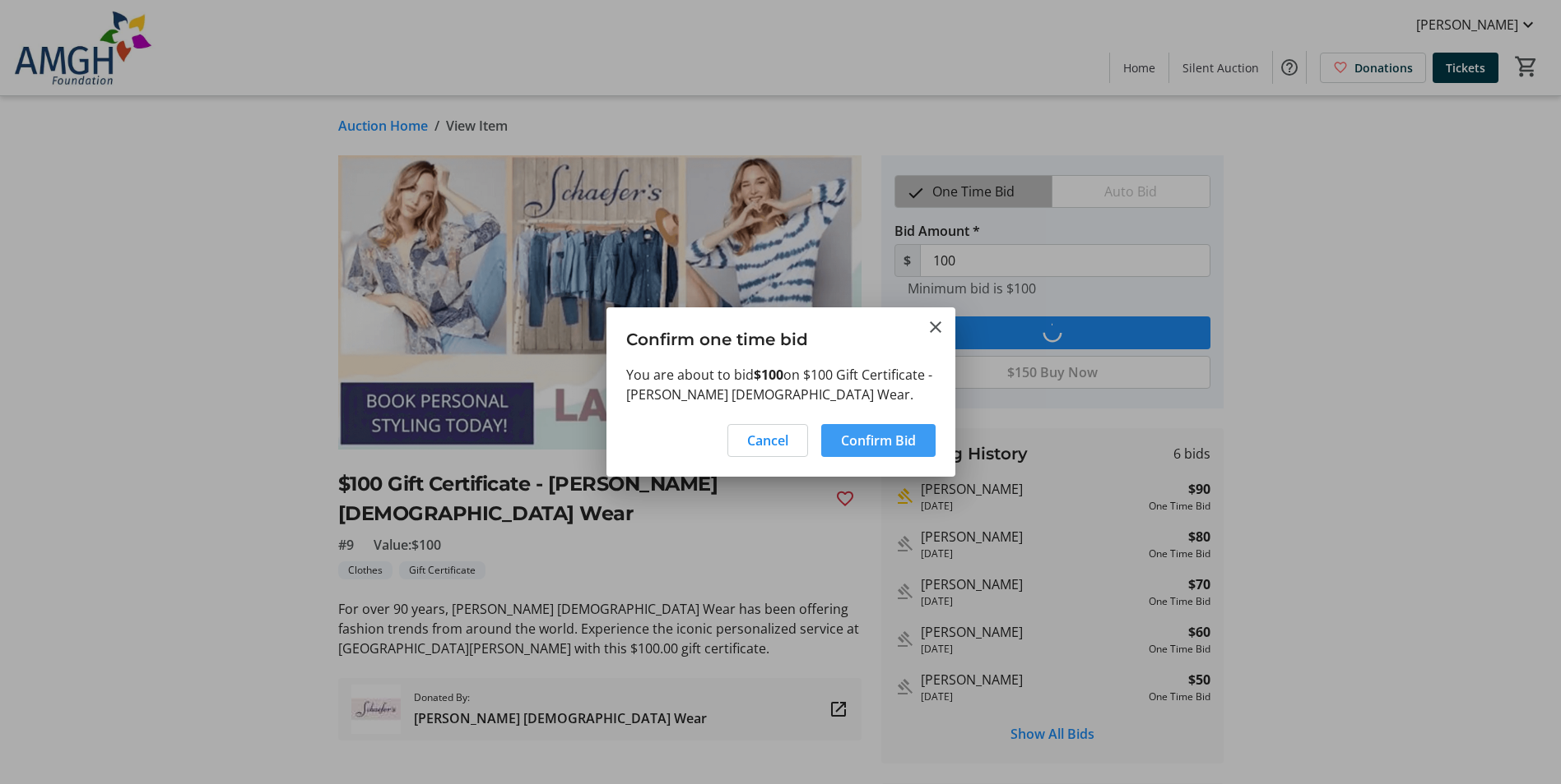
click at [886, 445] on span "Confirm Bid" at bounding box center [879, 441] width 75 height 20
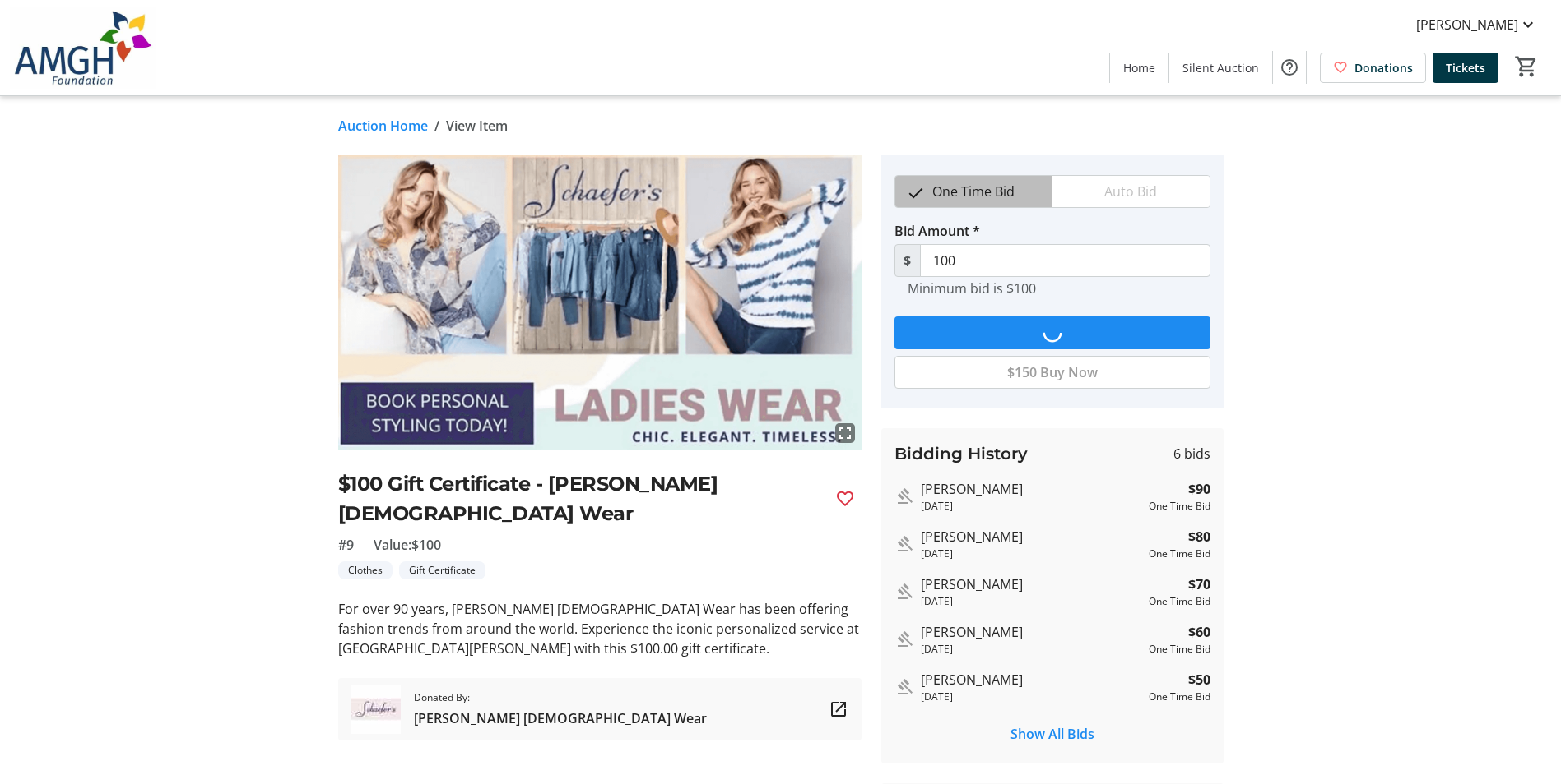
type input "110"
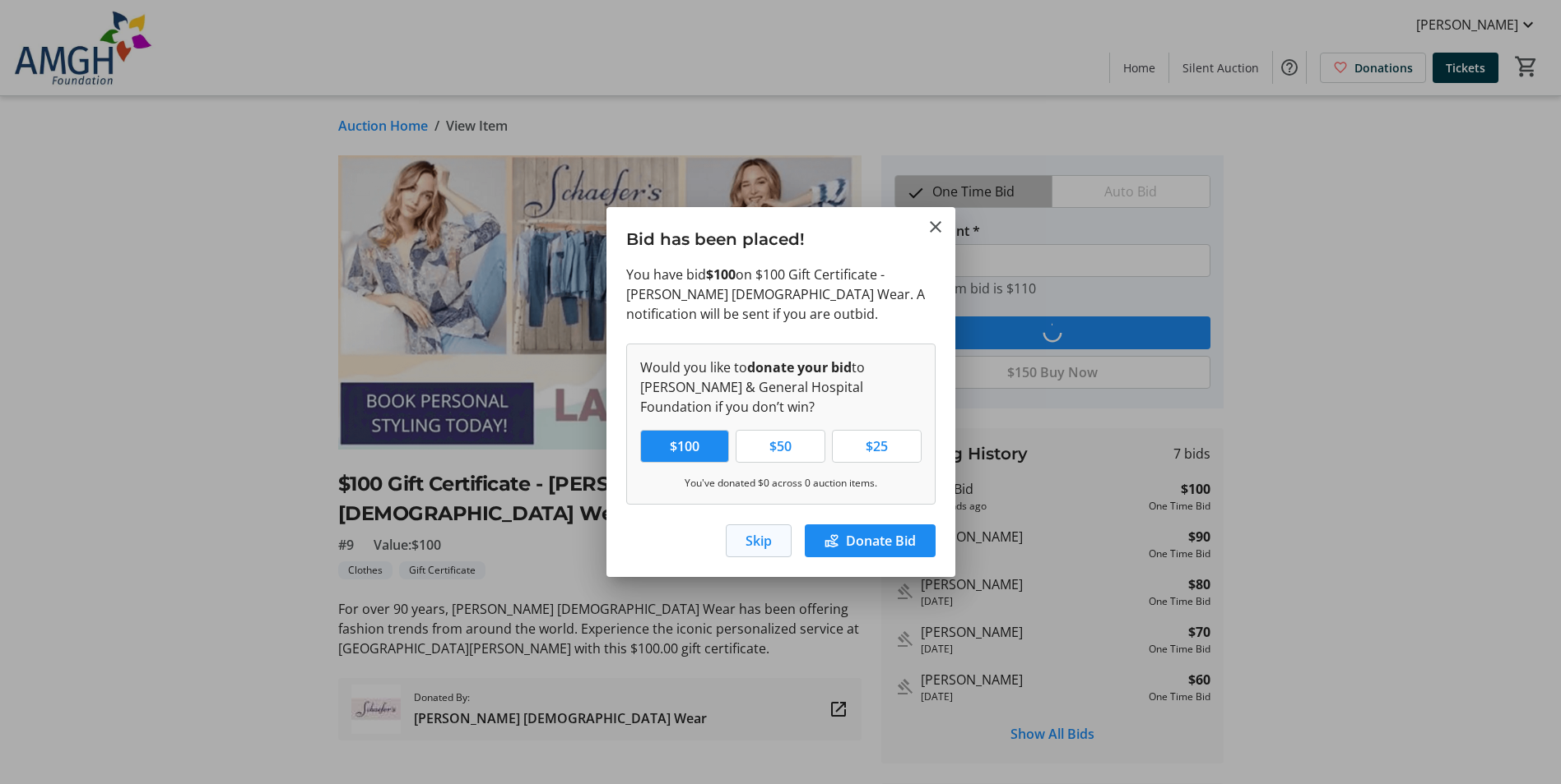
click at [760, 544] on span "Skip" at bounding box center [758, 541] width 26 height 20
